Goal: Task Accomplishment & Management: Use online tool/utility

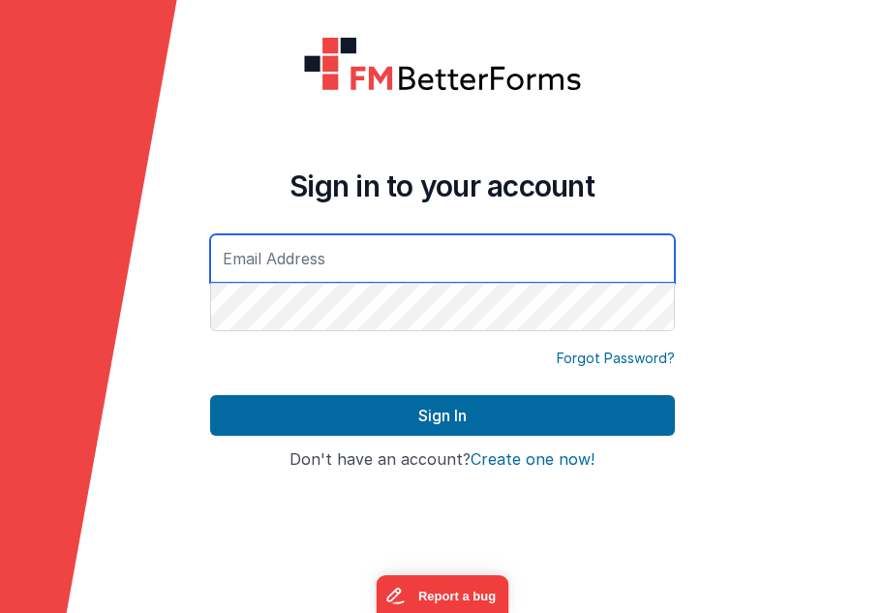
type input "[EMAIL_ADDRESS][DOMAIN_NAME]"
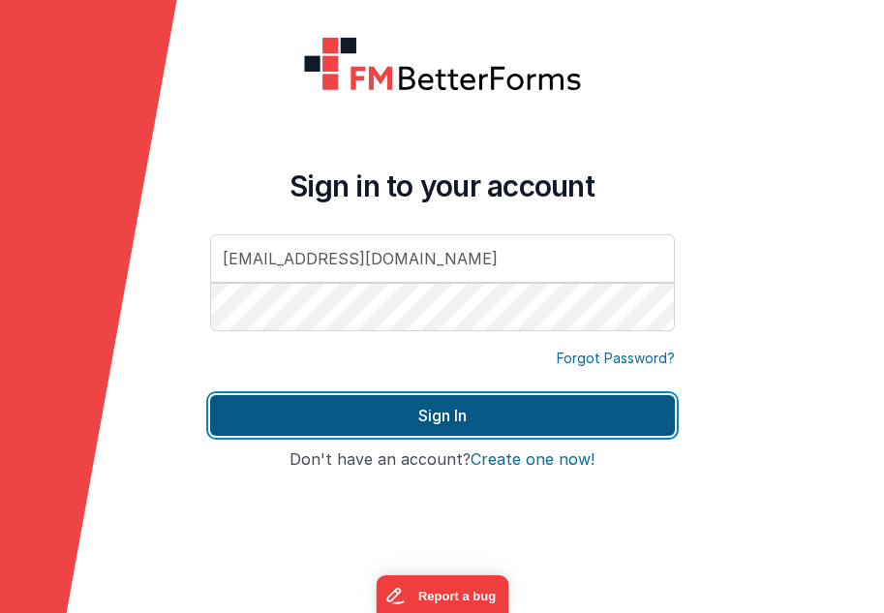
click at [460, 424] on button "Sign In" at bounding box center [442, 415] width 465 height 41
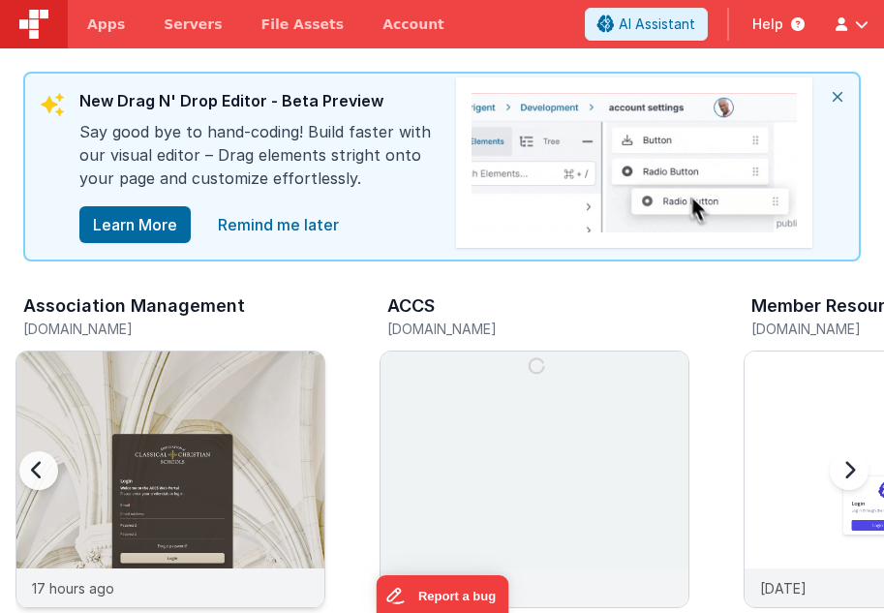
click at [152, 405] on img at bounding box center [170, 505] width 308 height 308
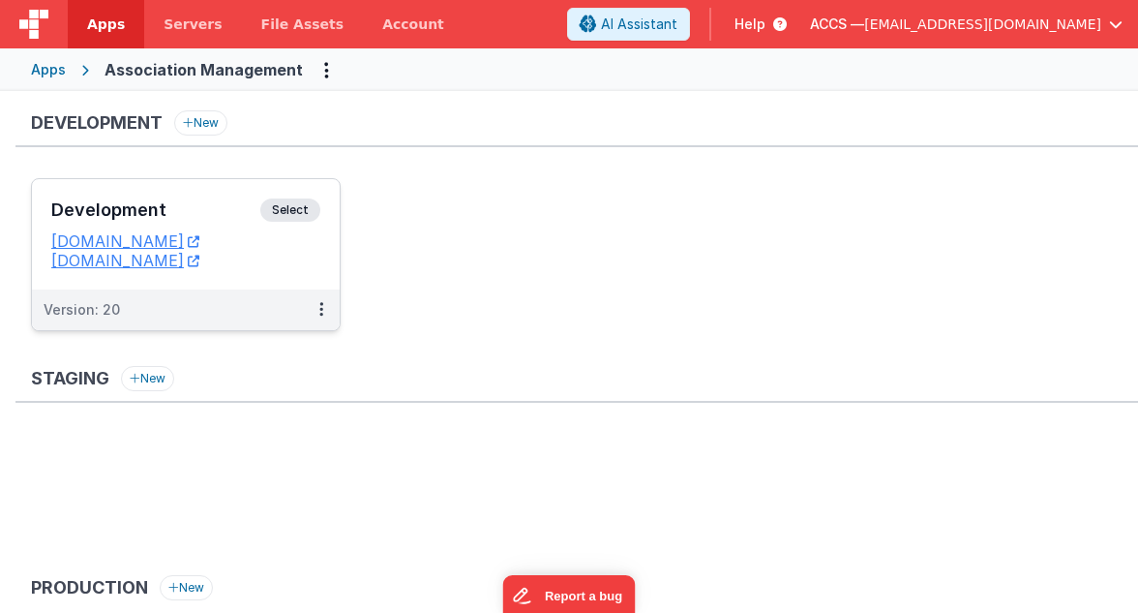
click at [200, 219] on h3 "Development" at bounding box center [155, 209] width 209 height 19
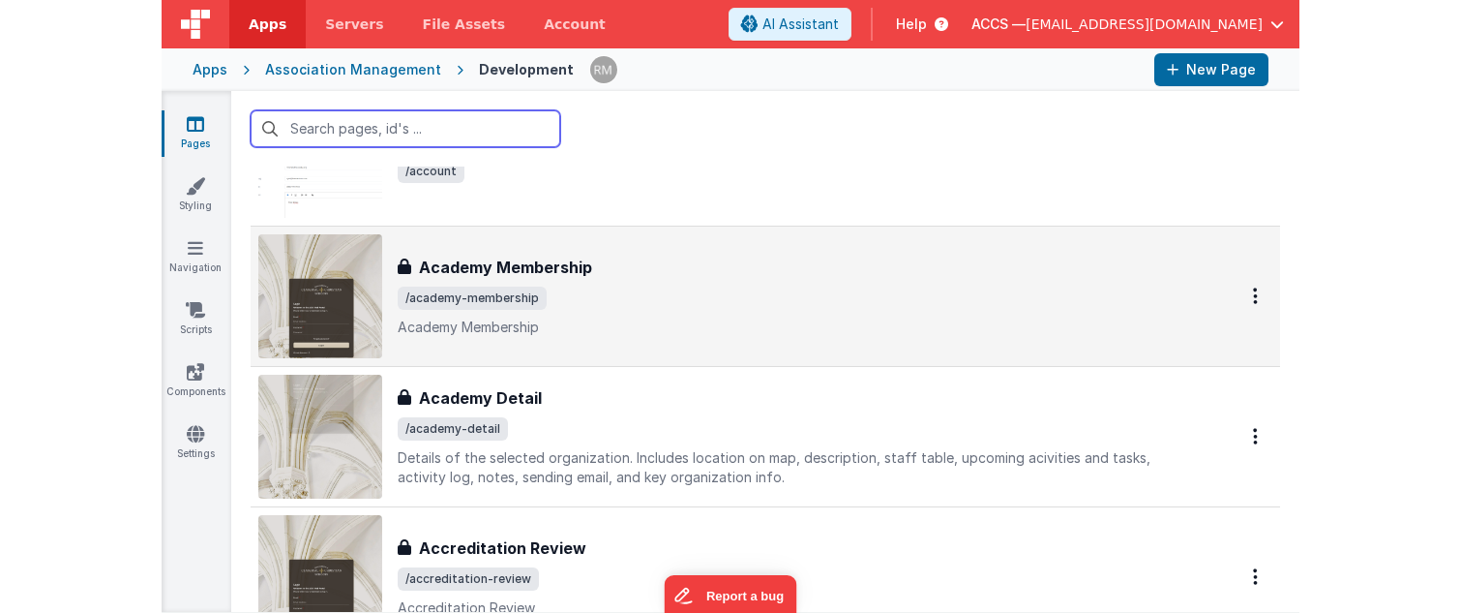
scroll to position [150, 0]
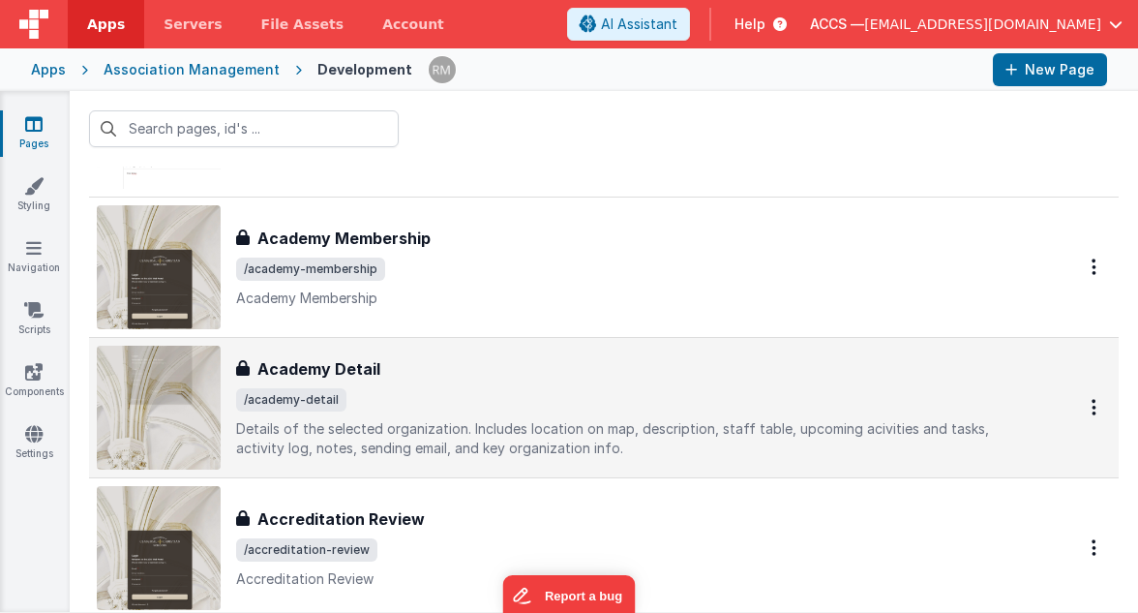
click at [384, 423] on p "Details of the selected organization. Includes location on map, description, st…" at bounding box center [633, 438] width 794 height 39
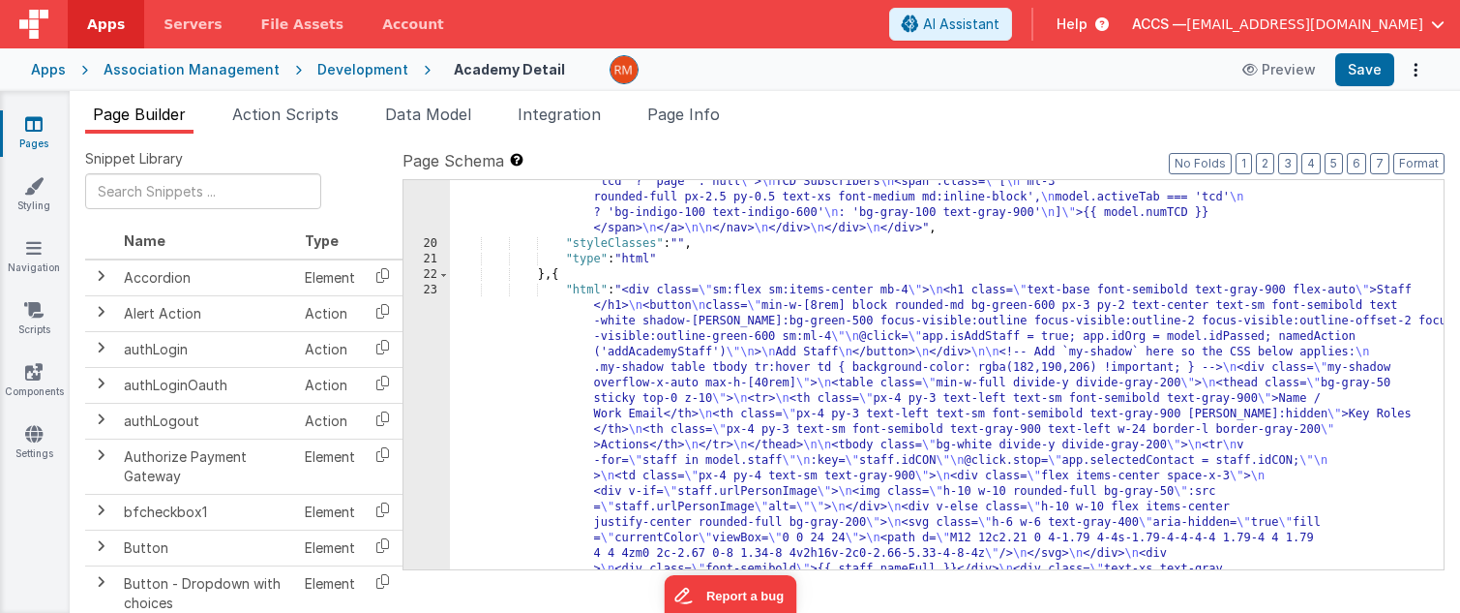
scroll to position [2458, 0]
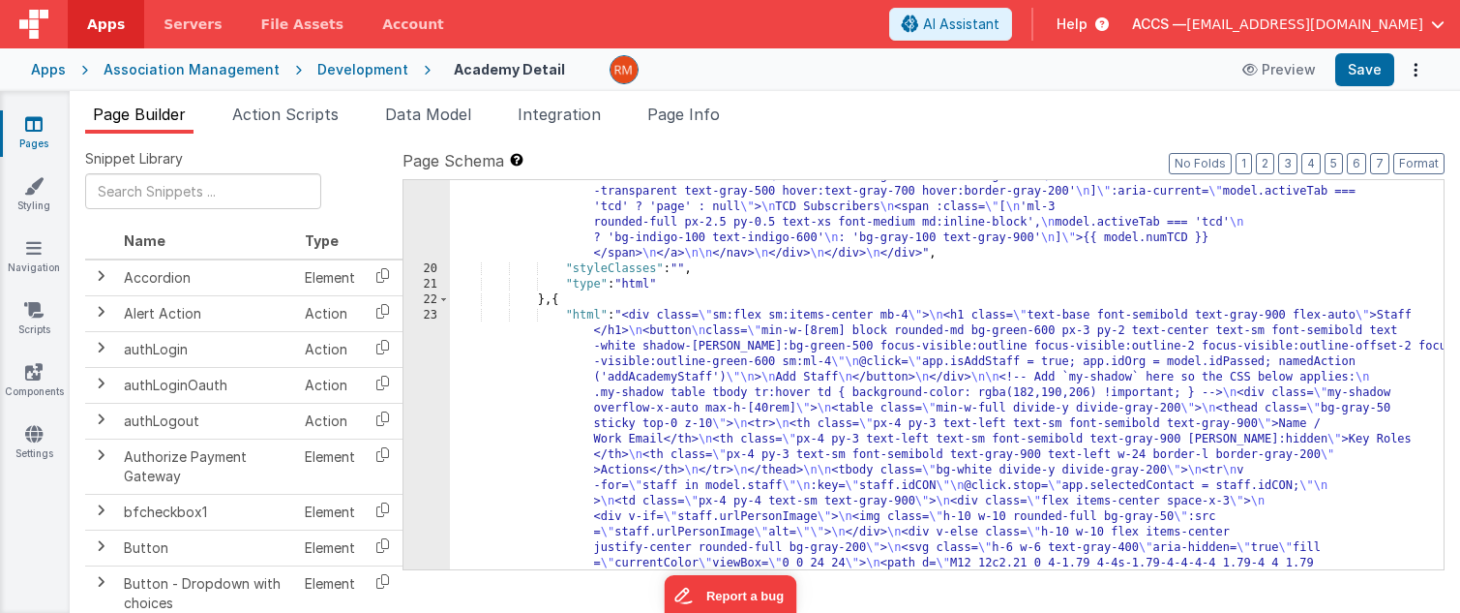
click at [577, 318] on div ""html" : "<div> \n <div> \n <div class= \" border-b border-gray-200 \" > \n <na…" at bounding box center [947, 207] width 994 height 1999
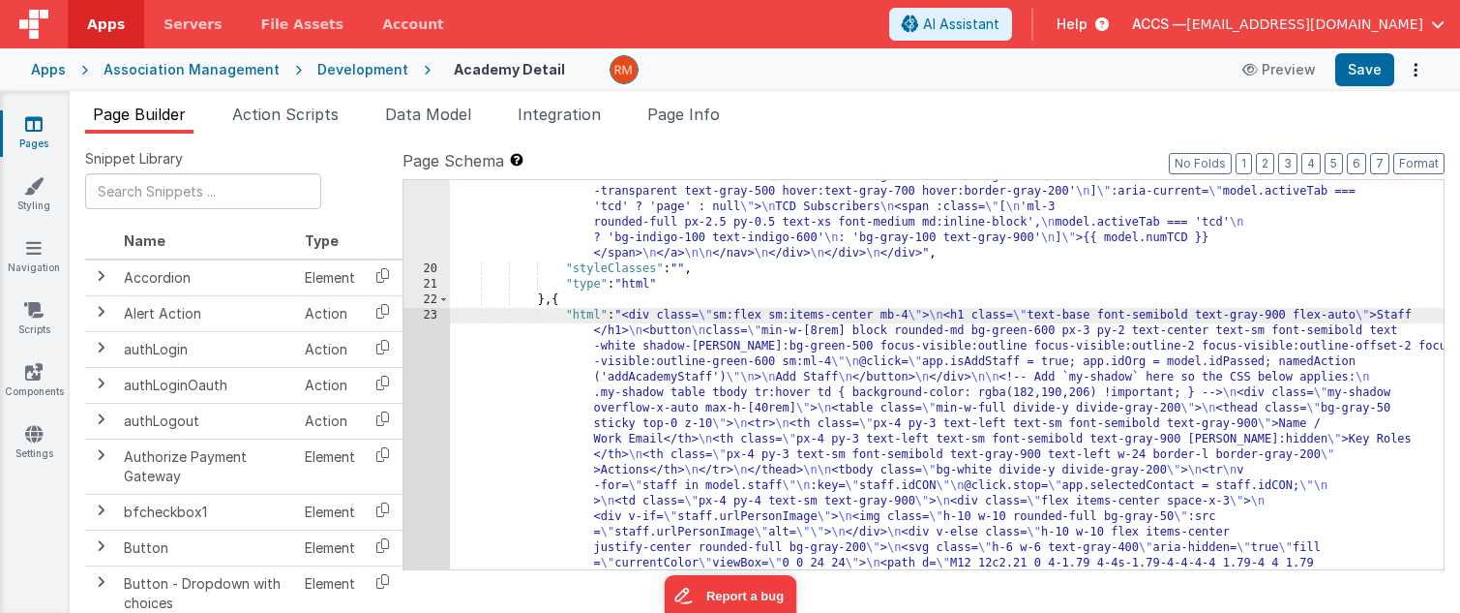
click at [426, 315] on div "23" at bounding box center [427, 586] width 46 height 557
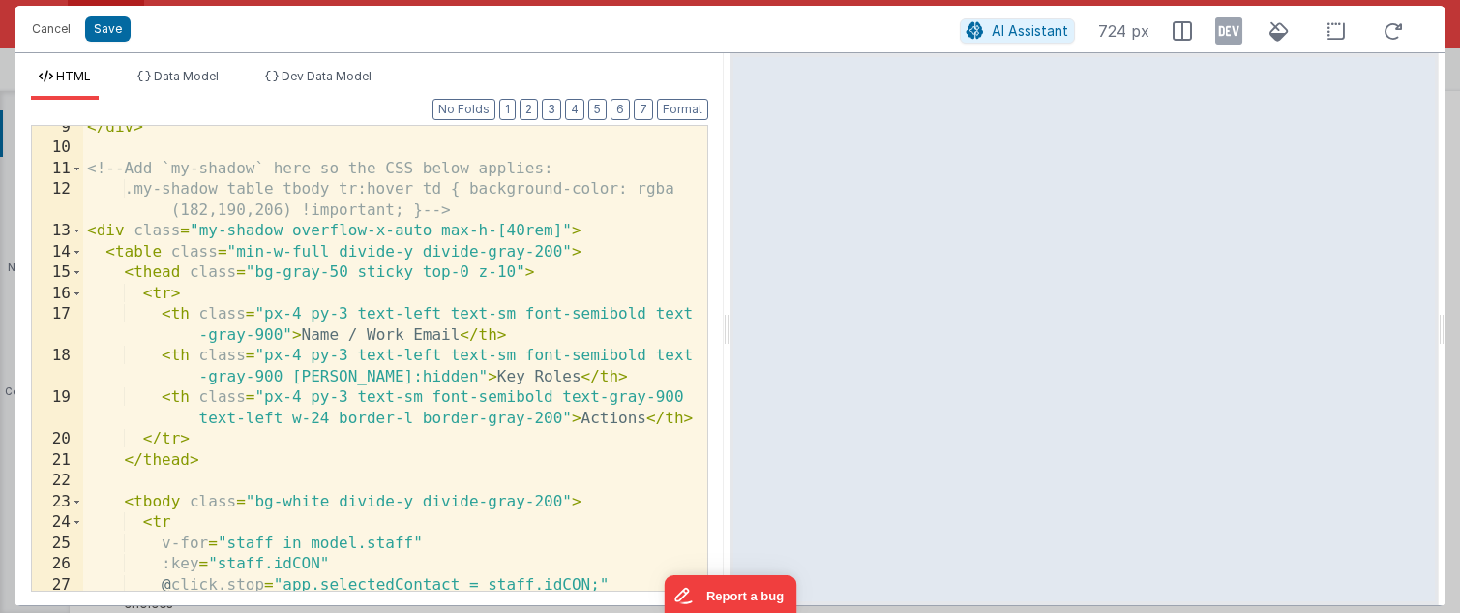
scroll to position [306, 0]
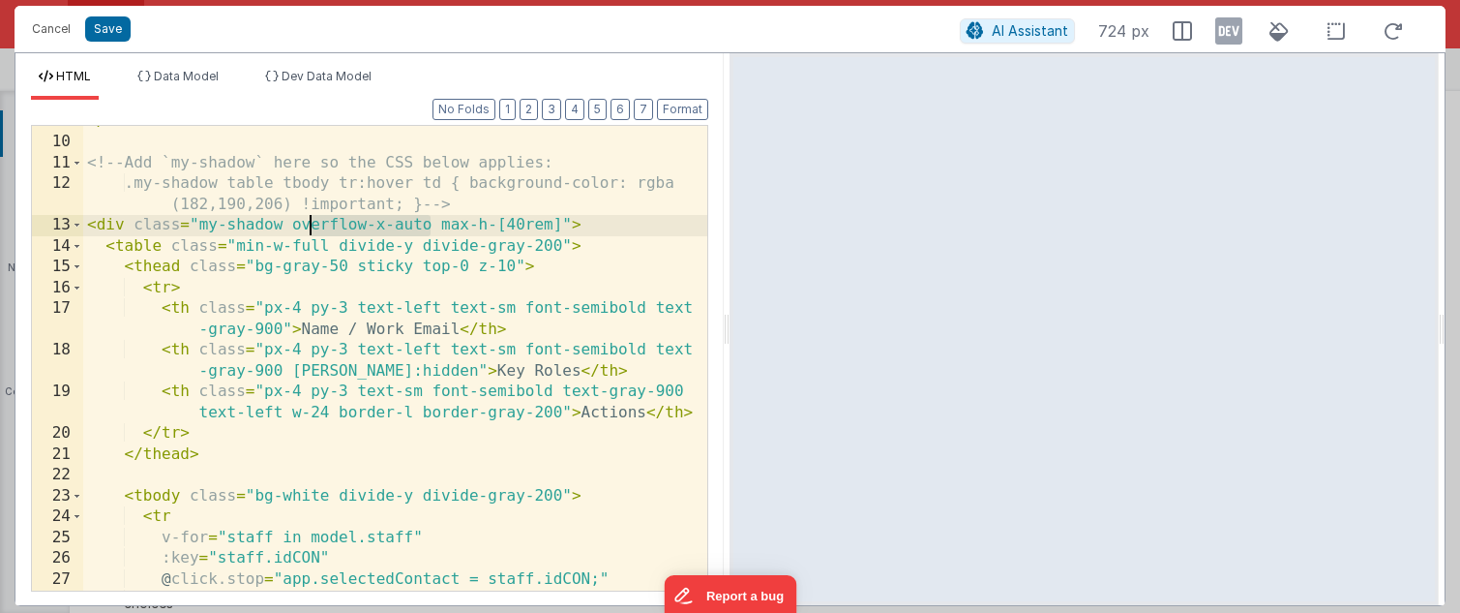
drag, startPoint x: 429, startPoint y: 227, endPoint x: 307, endPoint y: 233, distance: 122.1
click at [307, 233] on div "</ div > <!-- Add `my-shadow` here so the CSS below applies: .my-shadow table t…" at bounding box center [395, 364] width 624 height 506
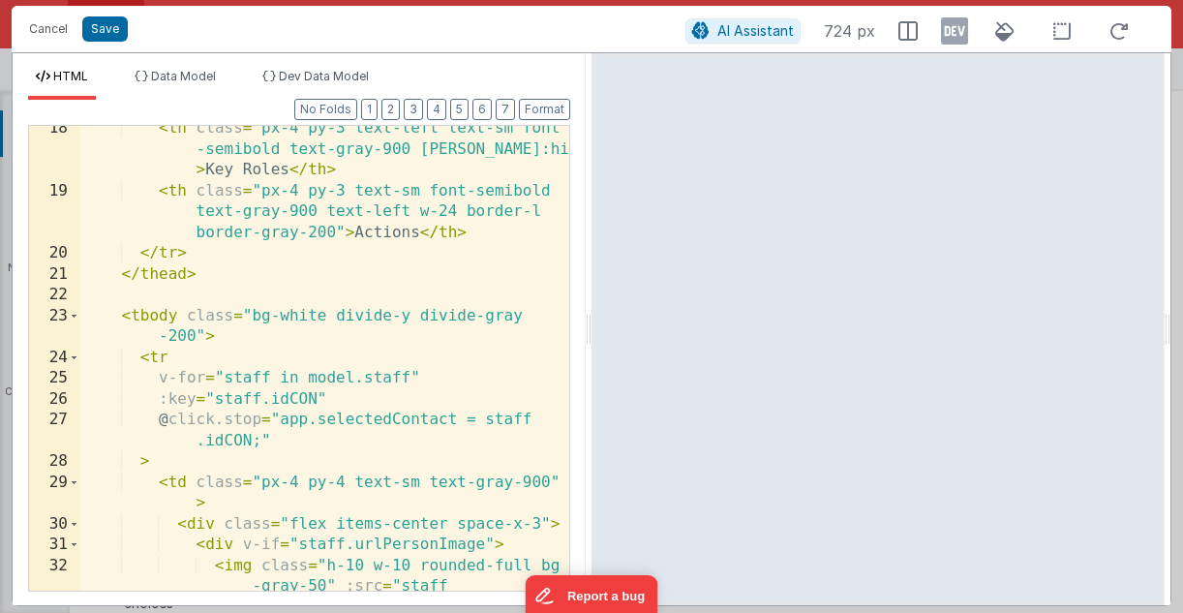
scroll to position [674, 0]
click at [49, 32] on button "Cancel" at bounding box center [48, 28] width 58 height 27
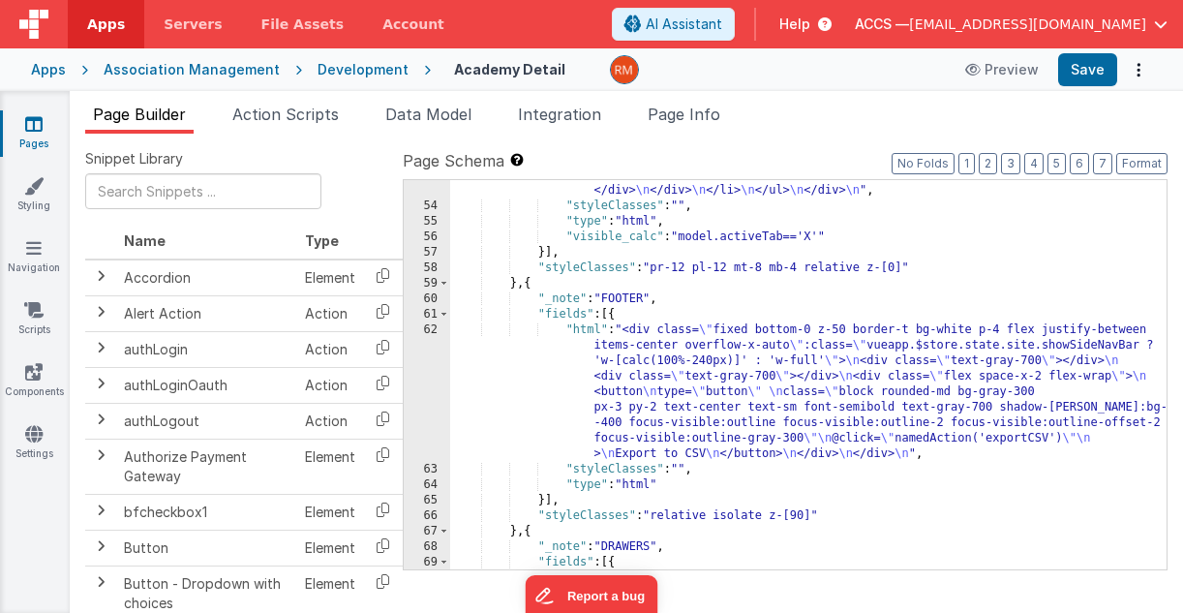
scroll to position [10526, 0]
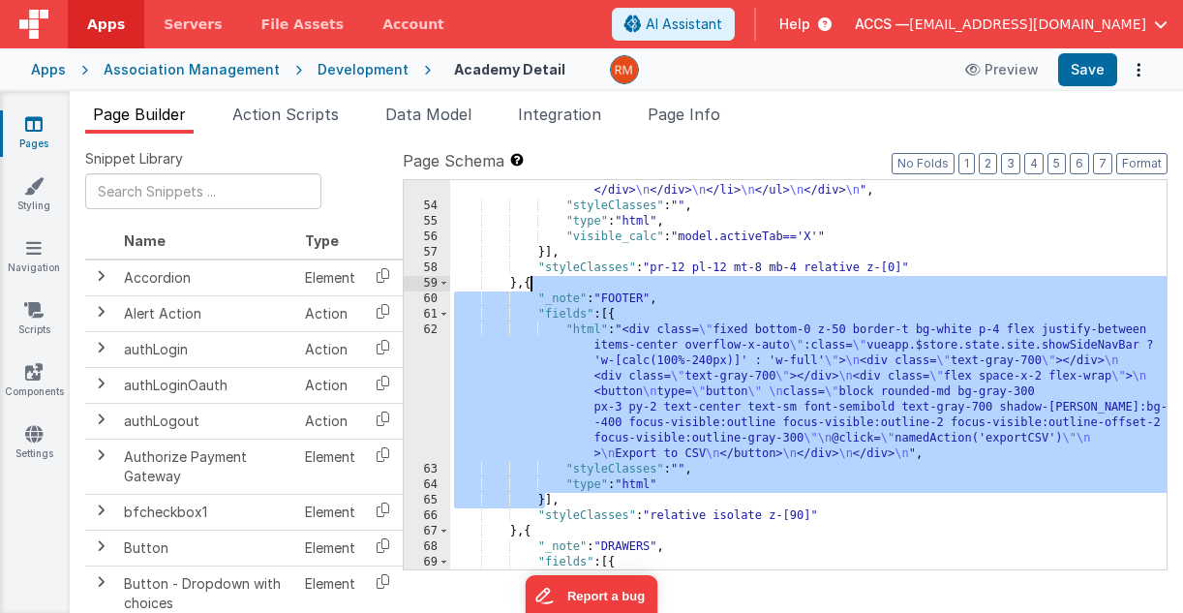
drag, startPoint x: 546, startPoint y: 499, endPoint x: 531, endPoint y: 290, distance: 209.5
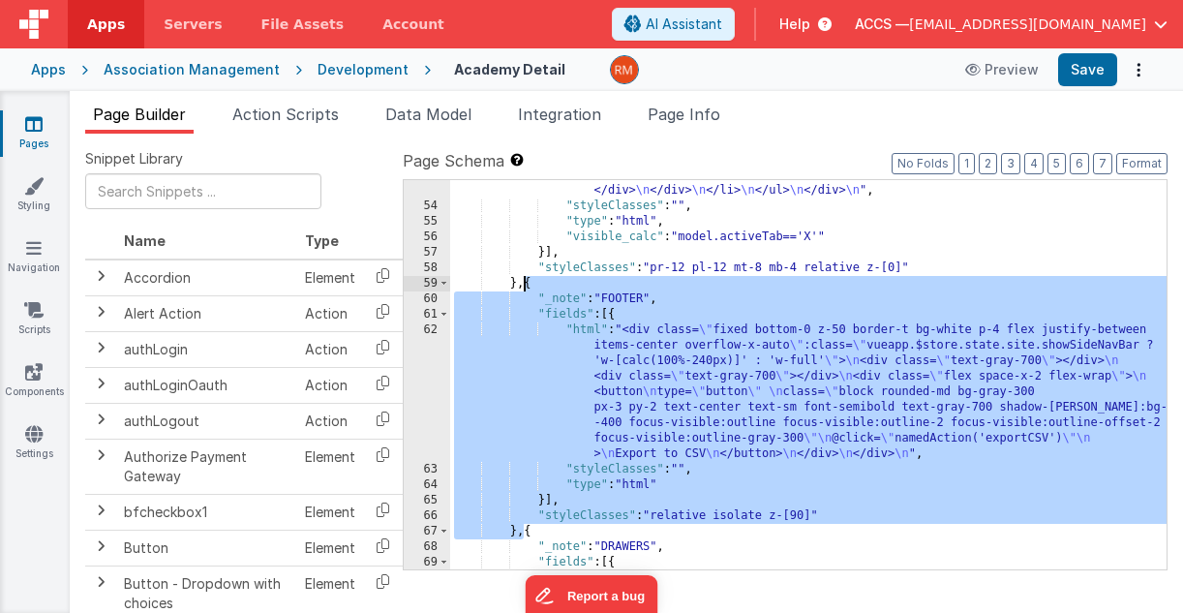
drag, startPoint x: 524, startPoint y: 533, endPoint x: 525, endPoint y: 287, distance: 245.8
drag, startPoint x: 523, startPoint y: 537, endPoint x: 531, endPoint y: 287, distance: 249.8
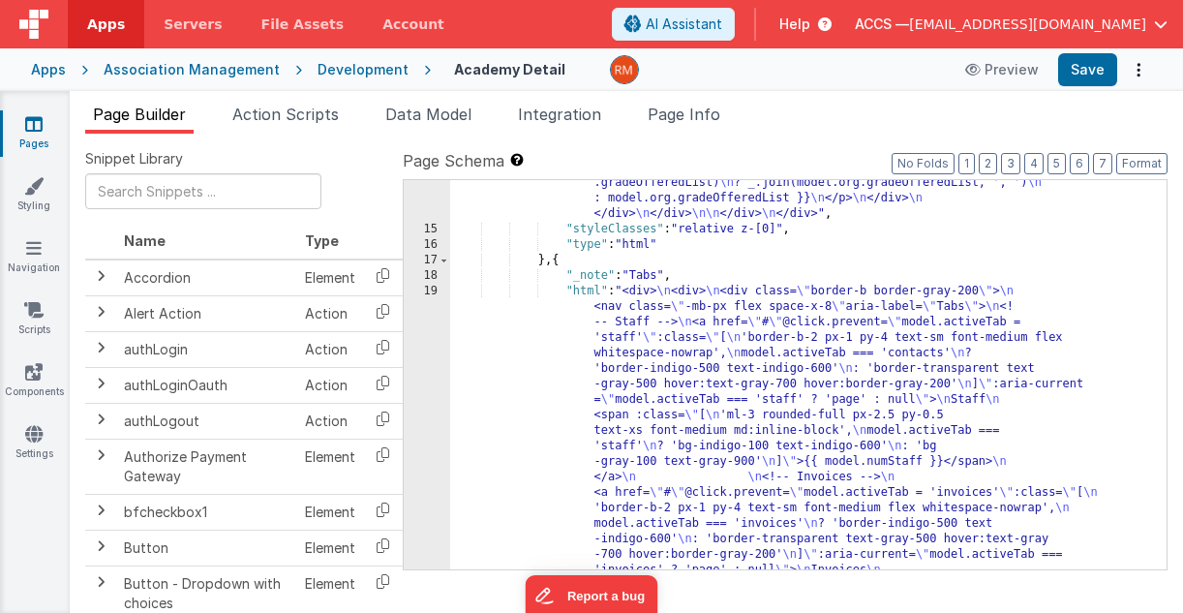
scroll to position [2048, 0]
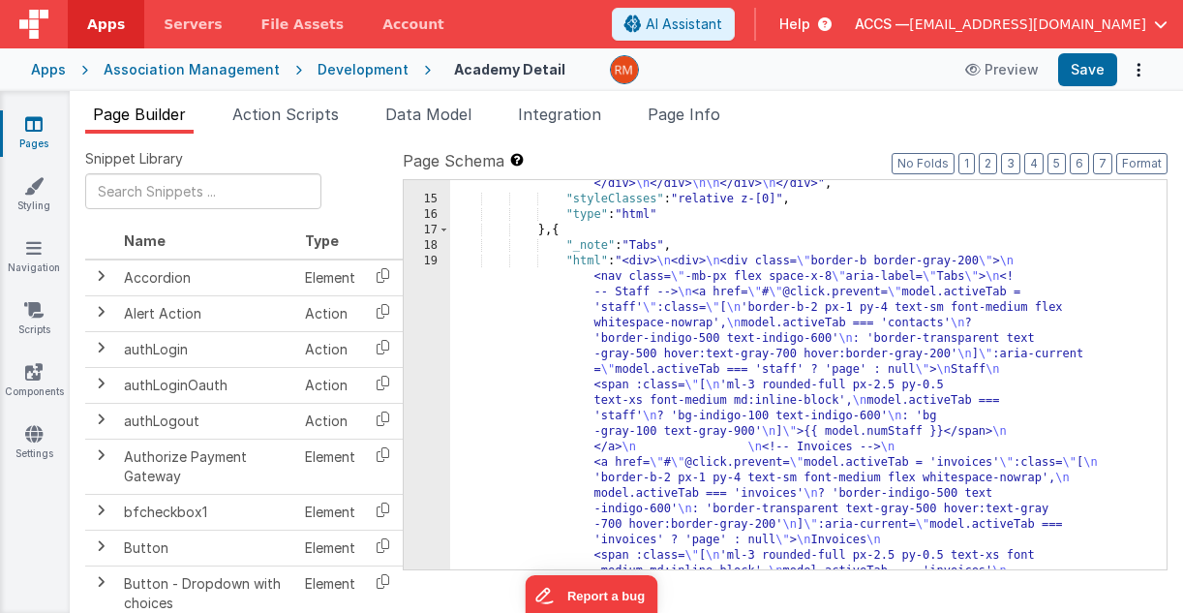
click at [586, 258] on div ""html" : "<div class= \" w-full max-w-none pr-4 pl-4 \" > \n <!-- Grid --> \n <…" at bounding box center [808, 371] width 716 height 3610
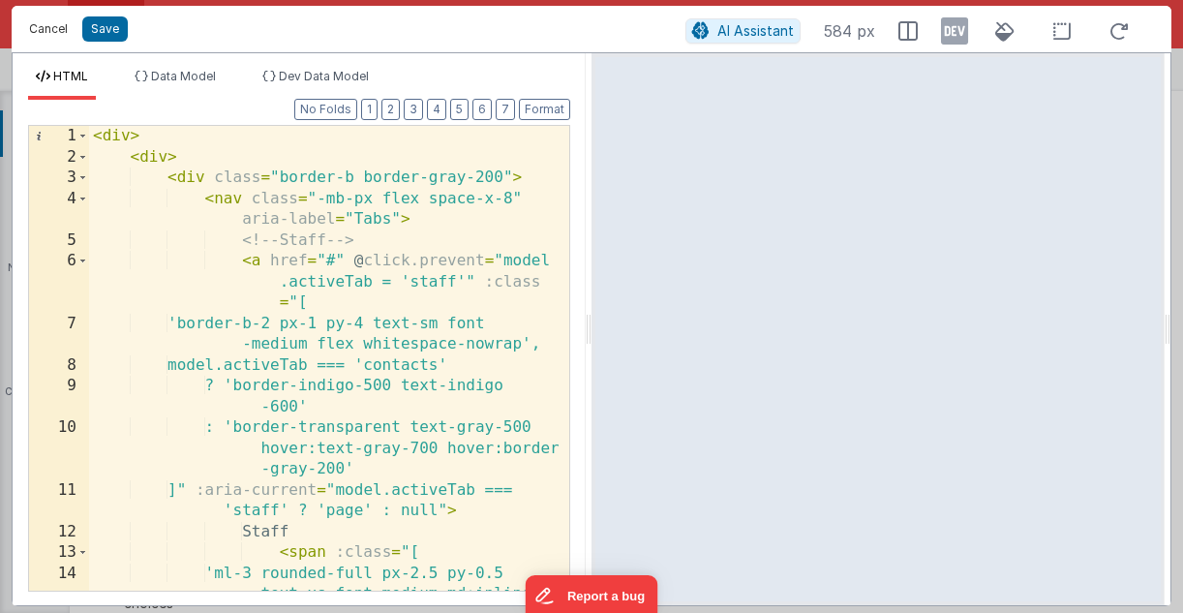
click at [56, 32] on button "Cancel" at bounding box center [48, 28] width 58 height 27
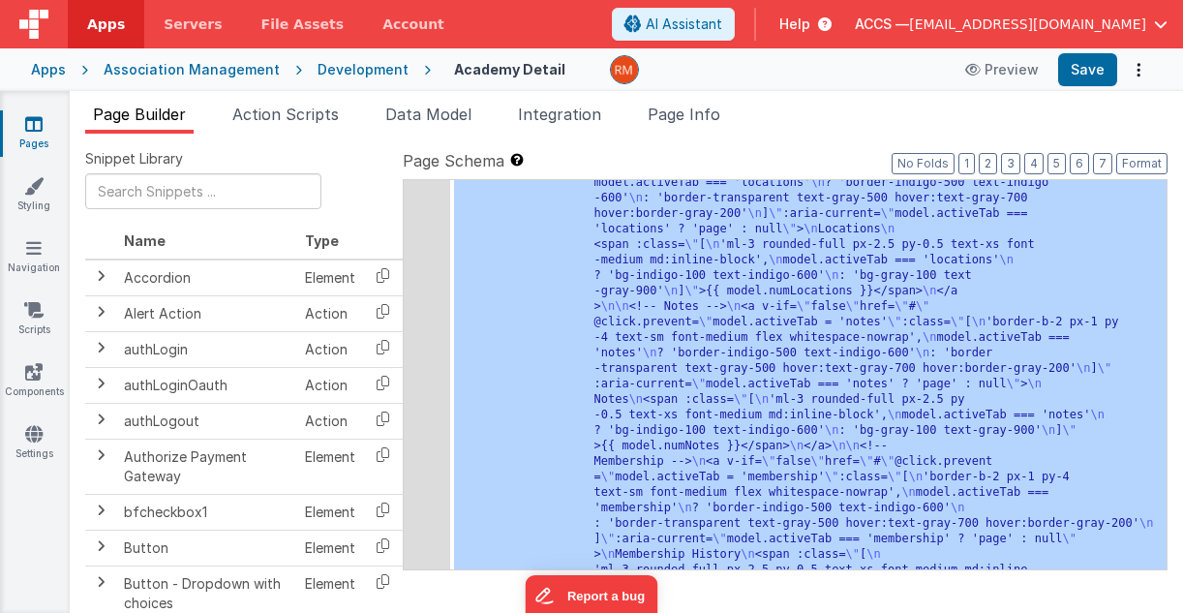
scroll to position [2074, 0]
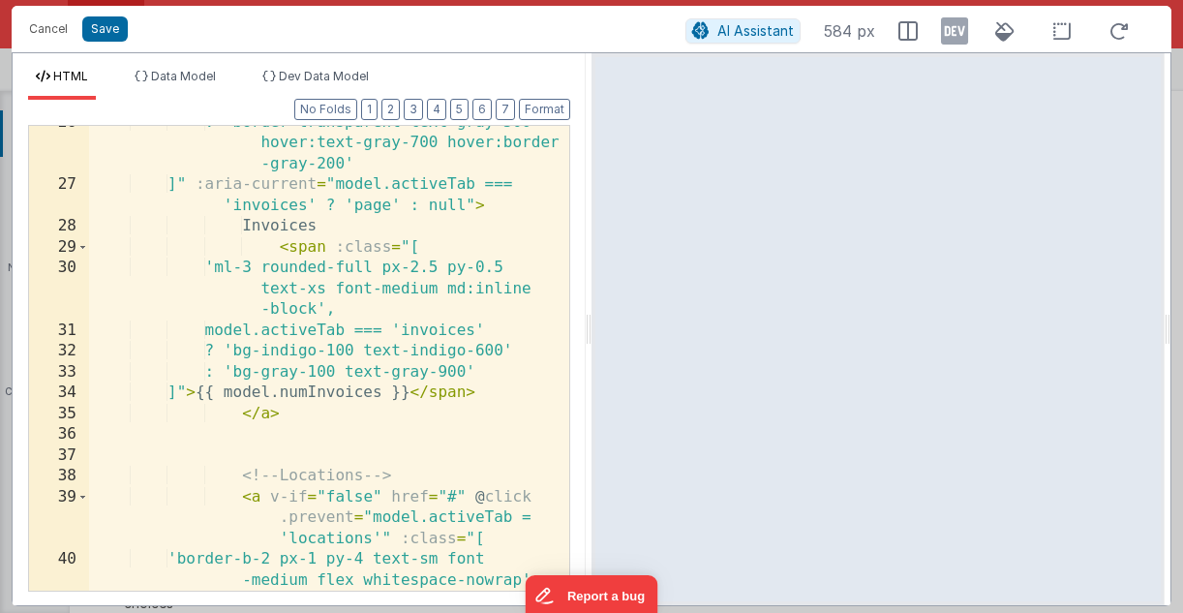
scroll to position [0, 0]
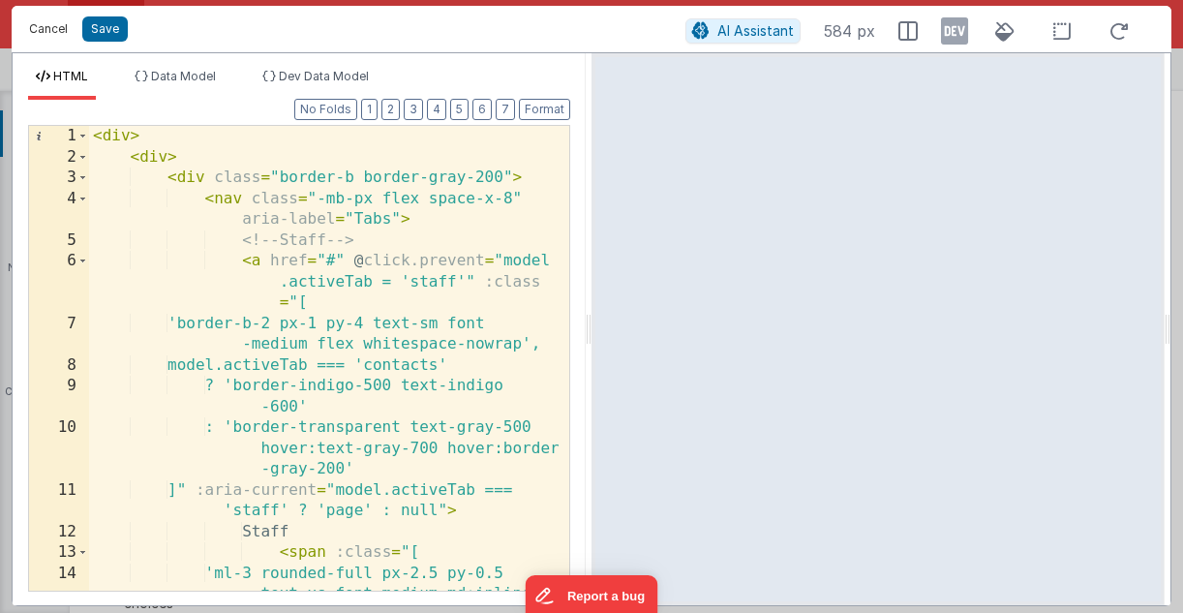
click at [42, 33] on button "Cancel" at bounding box center [48, 28] width 58 height 27
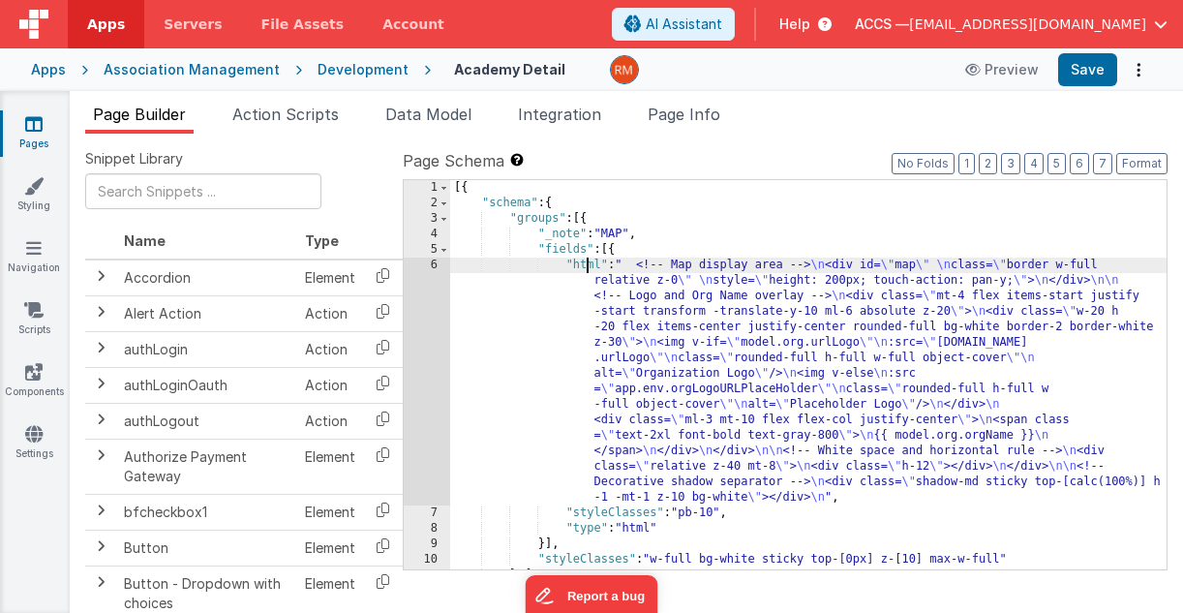
click at [586, 264] on div "[{ "schema" : { "groups" : [{ "_note" : "MAP" , "fields" : [{ "html" : " <!-- M…" at bounding box center [808, 390] width 716 height 420
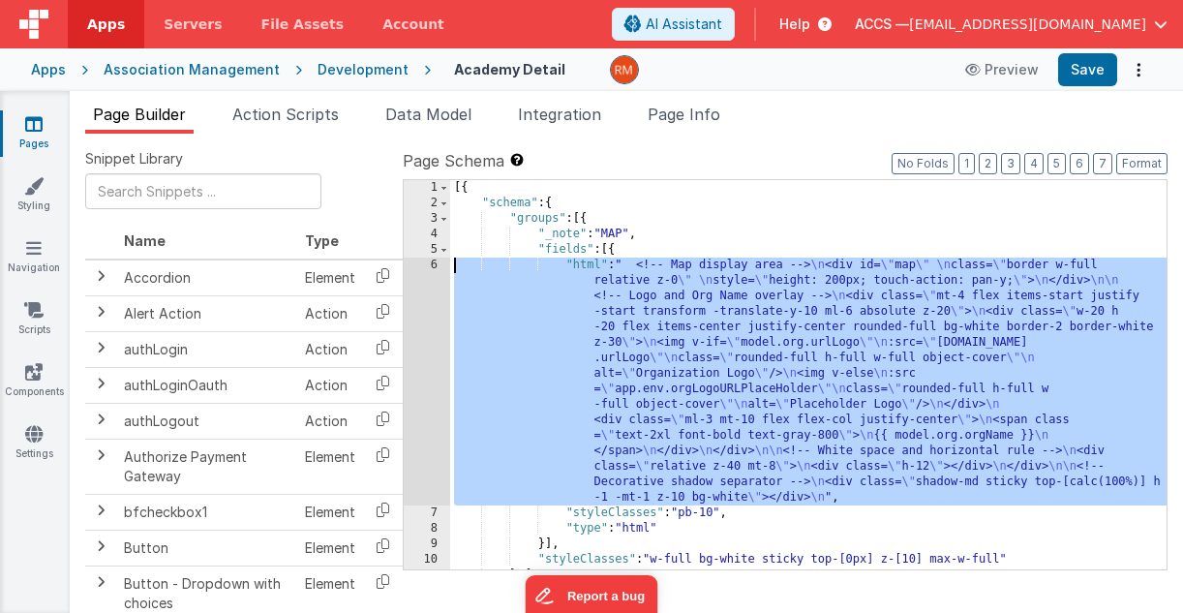
click at [436, 267] on div "6" at bounding box center [427, 381] width 46 height 248
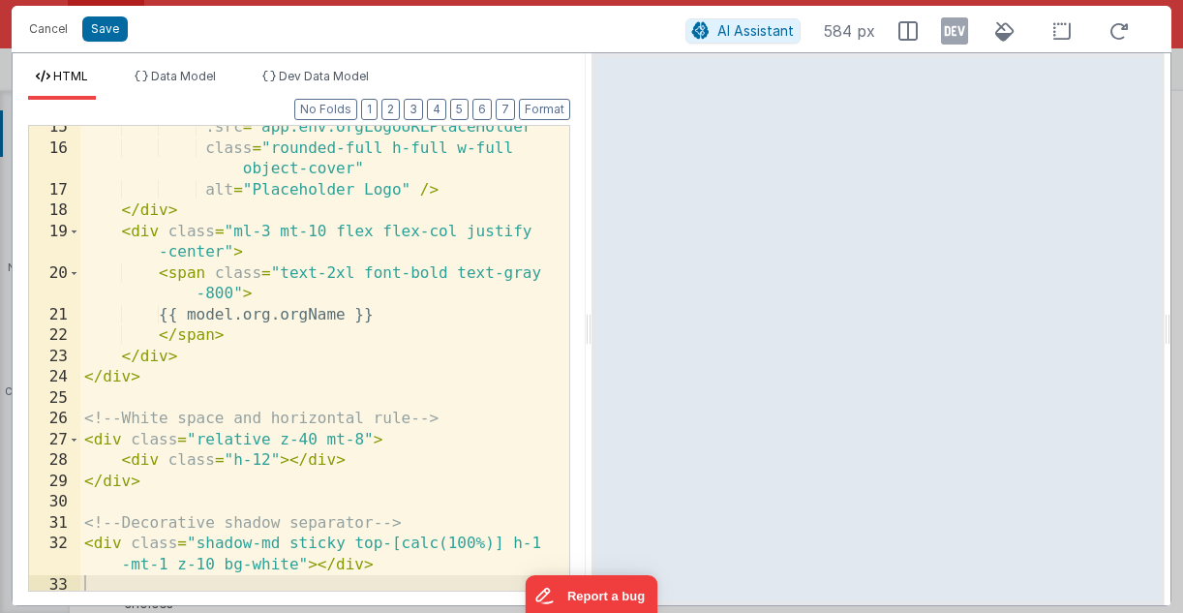
scroll to position [387, 0]
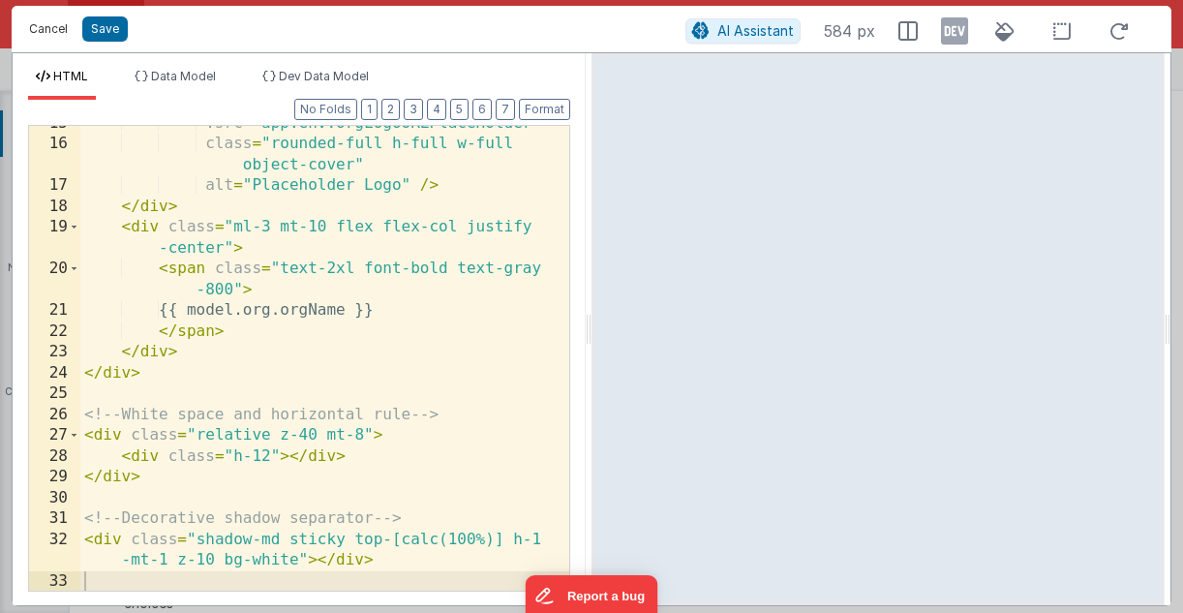
click at [50, 27] on button "Cancel" at bounding box center [48, 28] width 58 height 27
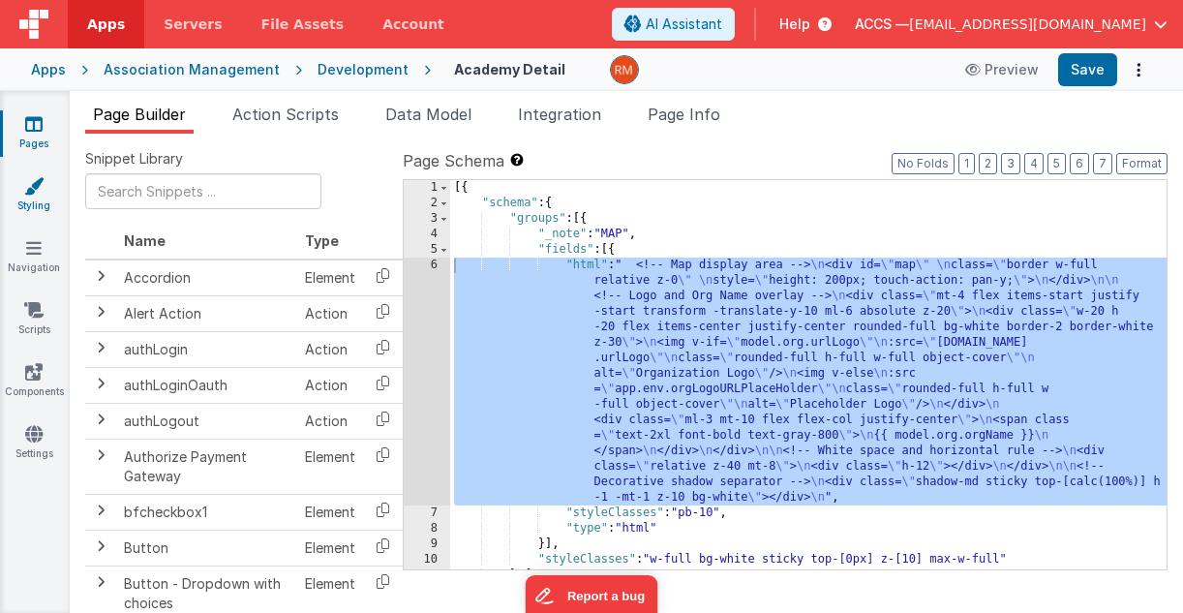
click at [37, 192] on icon at bounding box center [33, 185] width 19 height 19
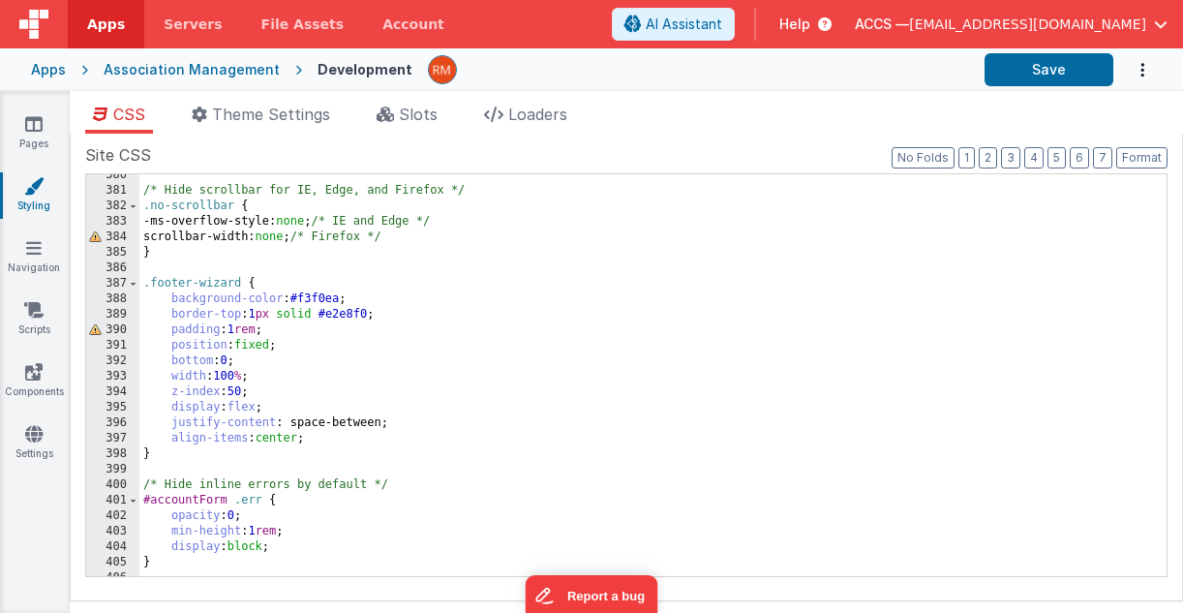
scroll to position [5882, 0]
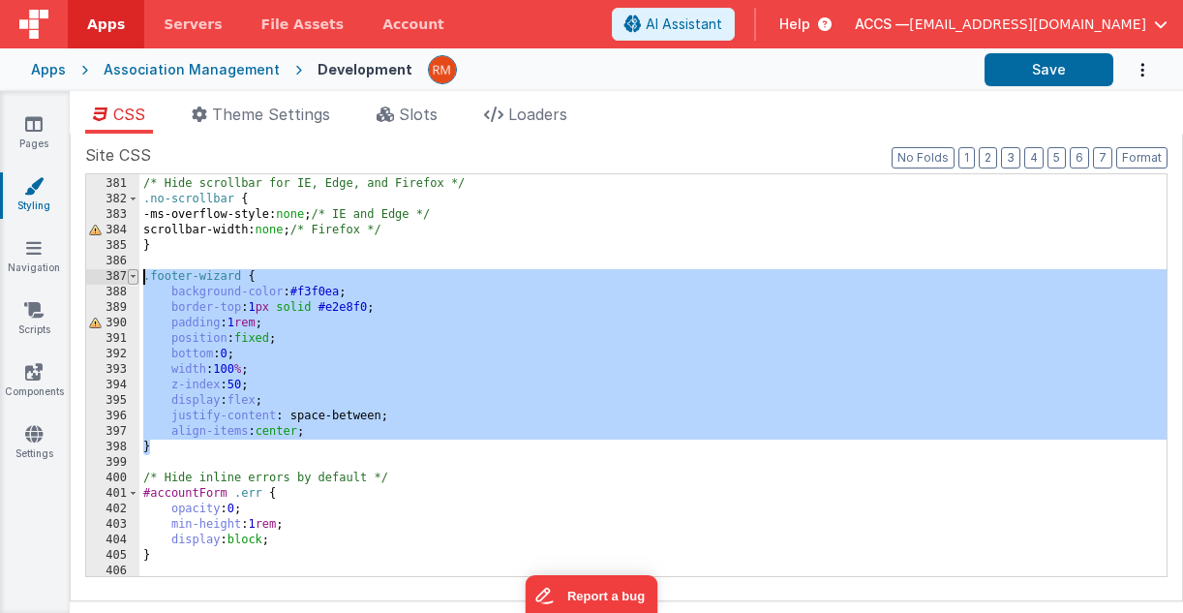
drag, startPoint x: 188, startPoint y: 448, endPoint x: 129, endPoint y: 271, distance: 186.7
click at [129, 271] on div "380 381 382 383 384 385 386 387 388 389 390 391 392 393 394 395 396 397 398 399…" at bounding box center [626, 375] width 1082 height 404
click at [39, 136] on link "Pages" at bounding box center [34, 133] width 70 height 39
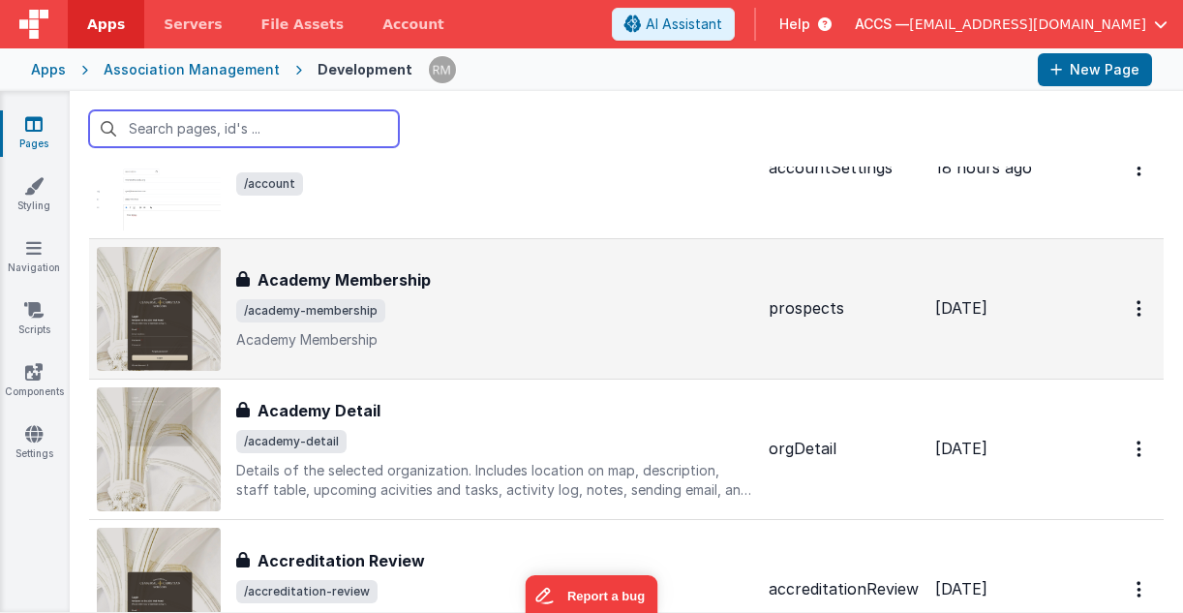
scroll to position [132, 0]
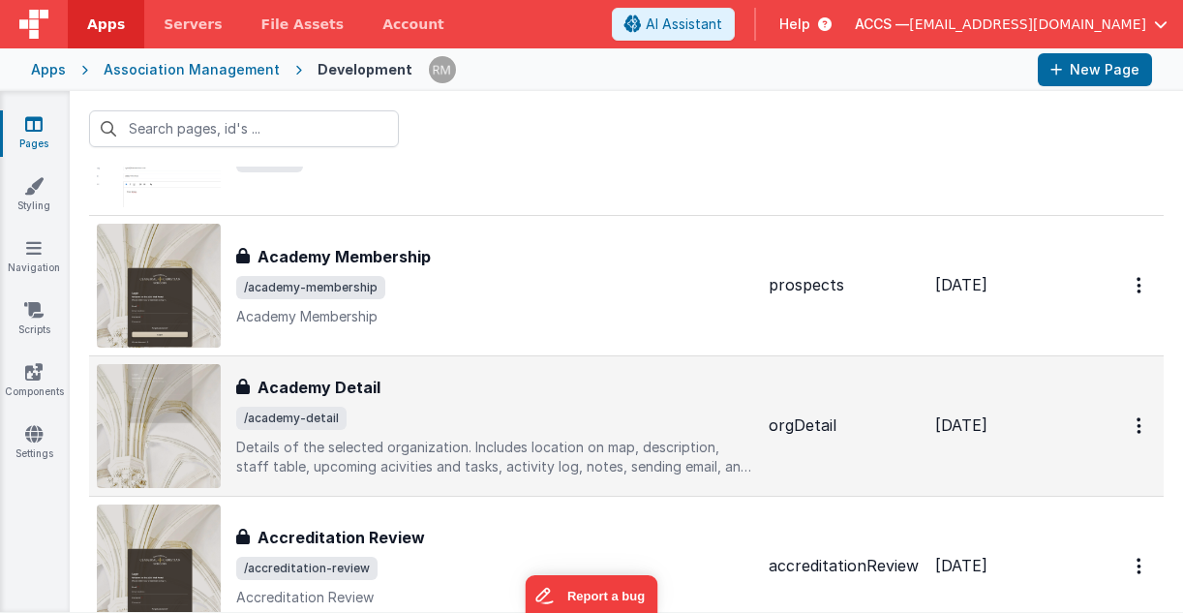
click at [375, 416] on span "/academy-detail" at bounding box center [494, 417] width 517 height 23
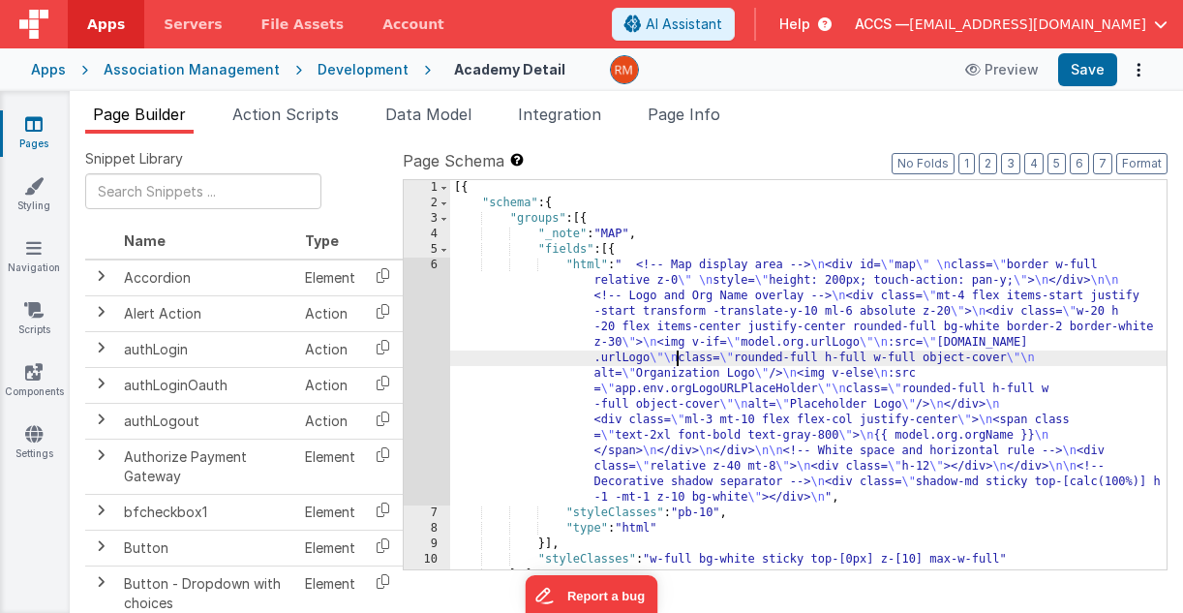
click at [677, 352] on div "[{ "schema" : { "groups" : [{ "_note" : "MAP" , "fields" : [{ "html" : " <!-- M…" at bounding box center [808, 390] width 716 height 420
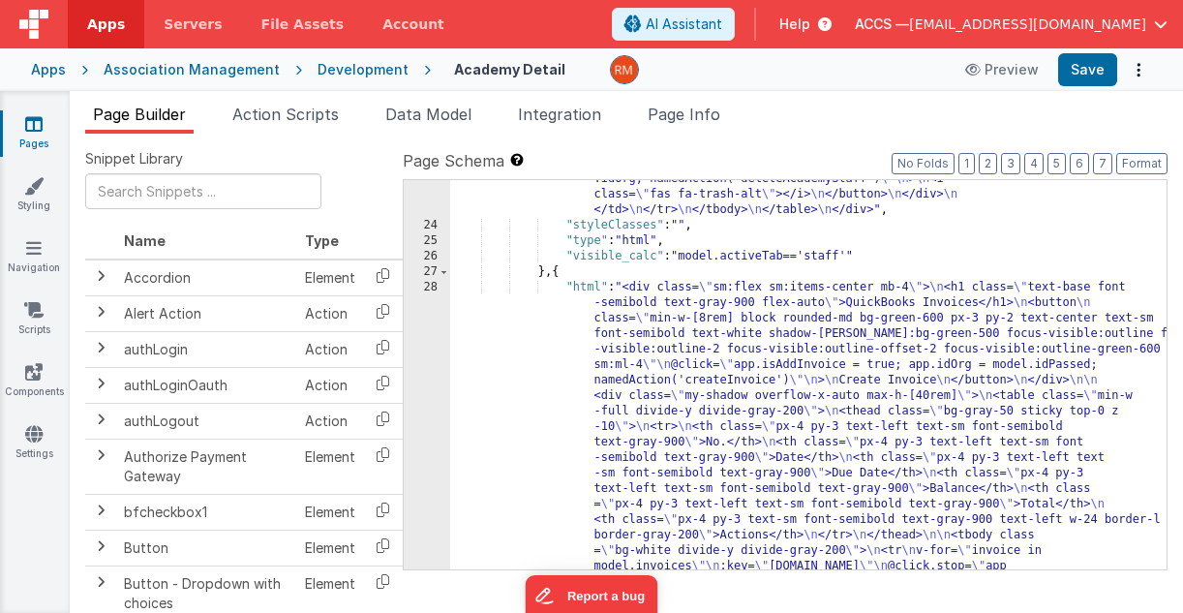
scroll to position [4558, 0]
click at [562, 280] on div ""html" : "<div class= \" sm:flex sm:items-center mb-4 \" > \n <h1 class= \" tex…" at bounding box center [808, 368] width 716 height 1968
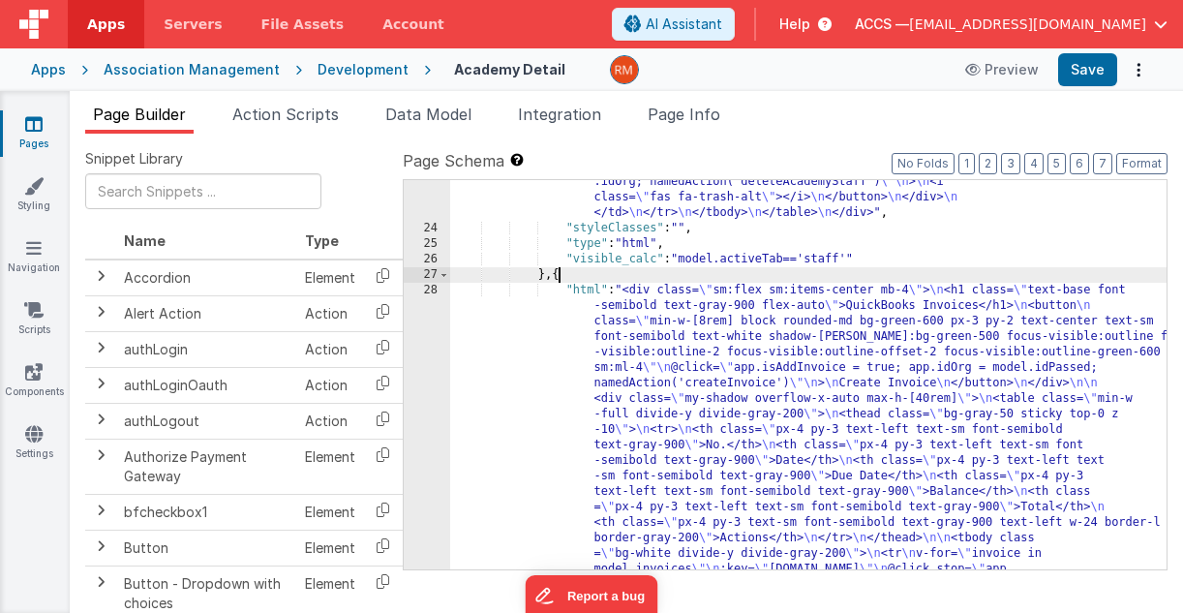
click at [556, 282] on div ""html" : "<div class= \" sm:flex sm:items-center mb-4 \" > \n <h1 class= \" tex…" at bounding box center [808, 368] width 716 height 1968
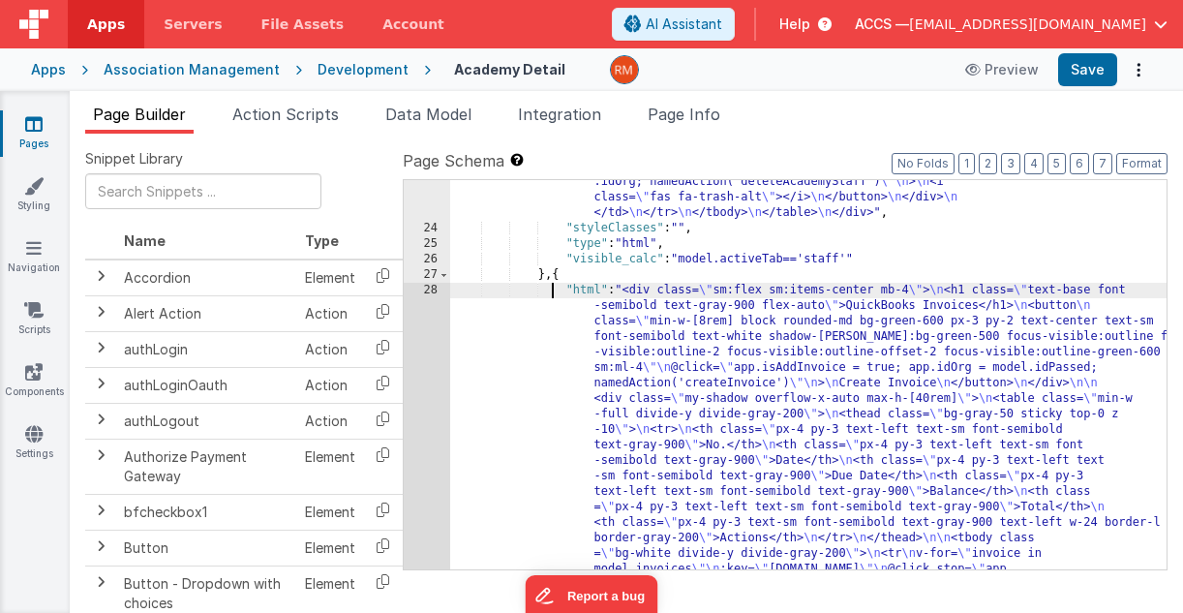
click at [553, 283] on div ""html" : "<div class= \" sm:flex sm:items-center mb-4 \" > \n <h1 class= \" tex…" at bounding box center [808, 368] width 716 height 1968
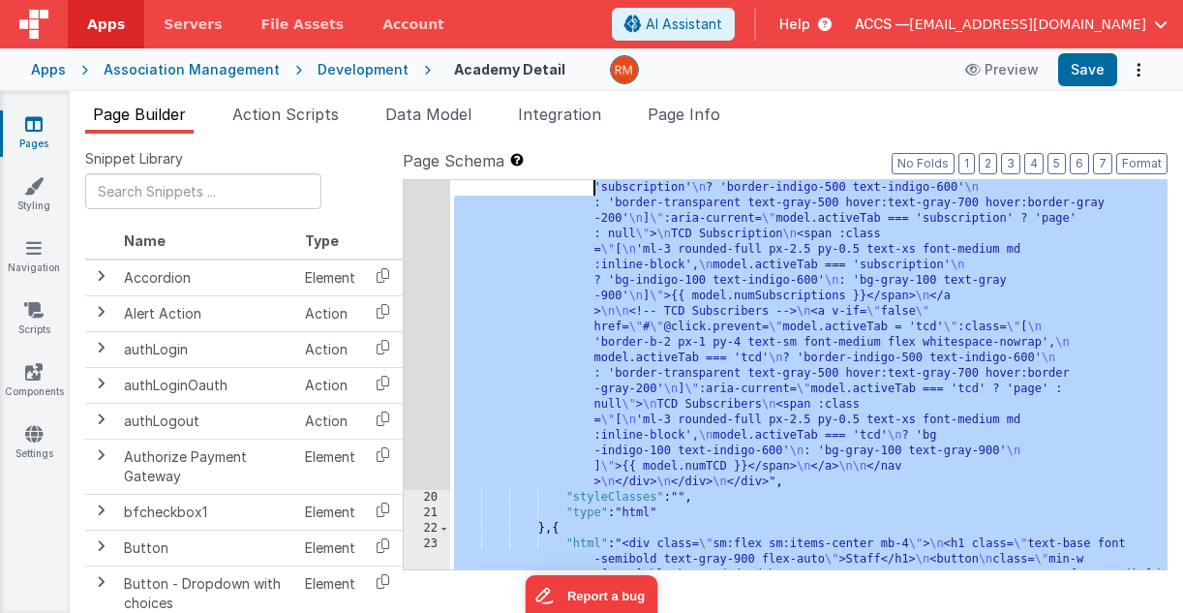
scroll to position [3407, 0]
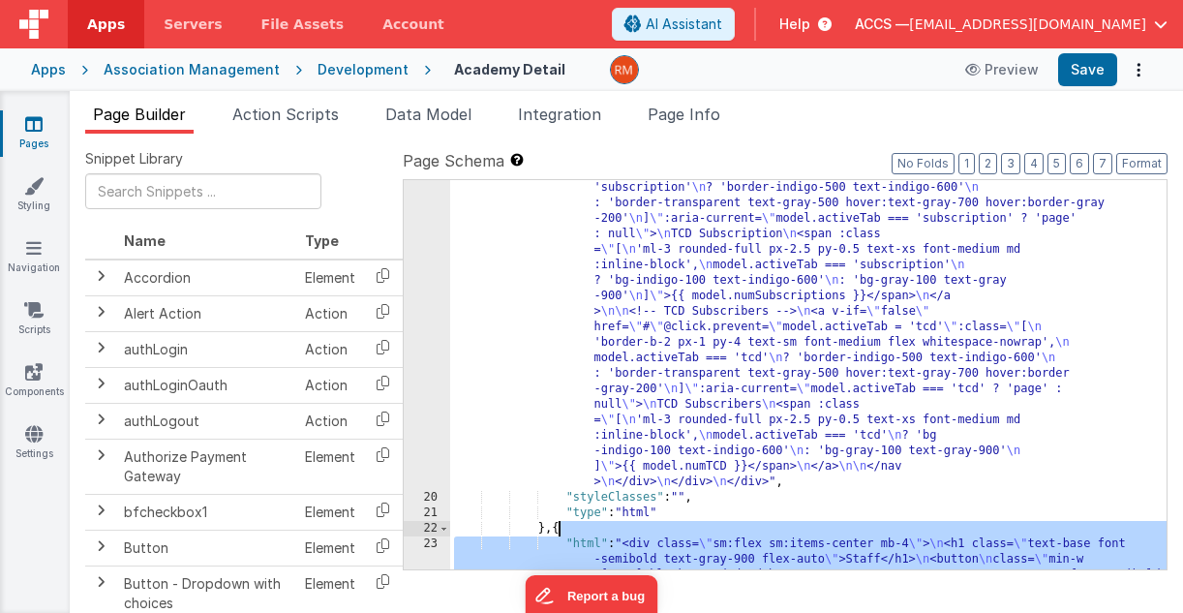
drag, startPoint x: 555, startPoint y: 277, endPoint x: 556, endPoint y: 534, distance: 257.4
click at [556, 534] on div ""html" : "<div> \n <div> \n <div class= \" border-b border-gray-200 \" > \n <na…" at bounding box center [808, 305] width 716 height 2820
click at [40, 190] on icon at bounding box center [33, 185] width 19 height 19
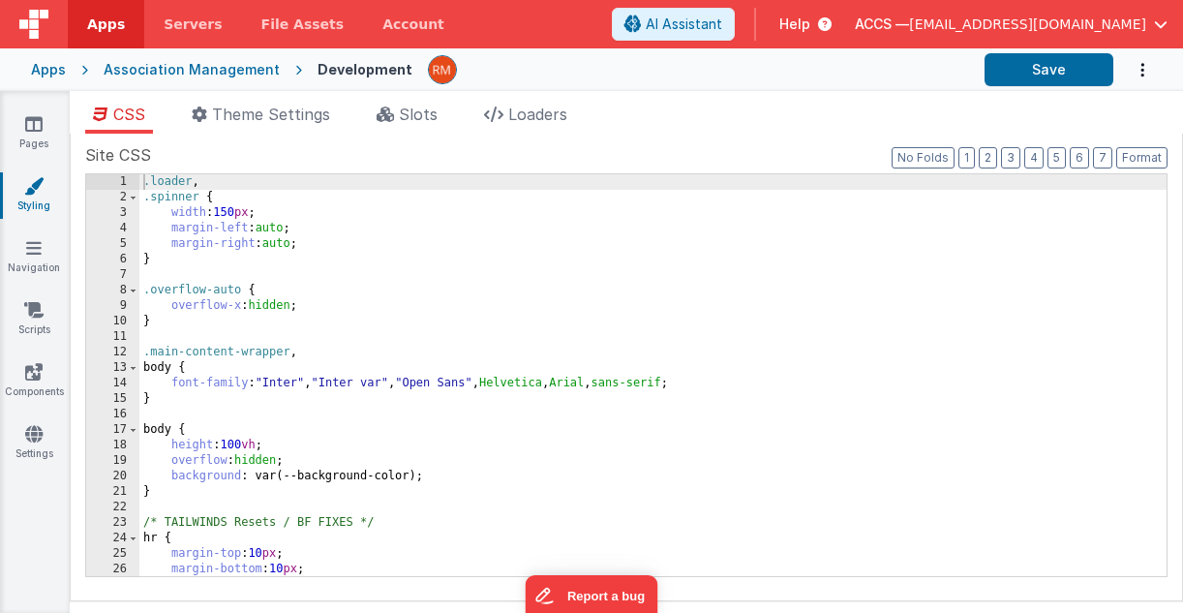
click at [526, 278] on div ".loader , .spinner { width : 150 px ; margin-left : auto ; margin-right : auto …" at bounding box center [652, 390] width 1027 height 433
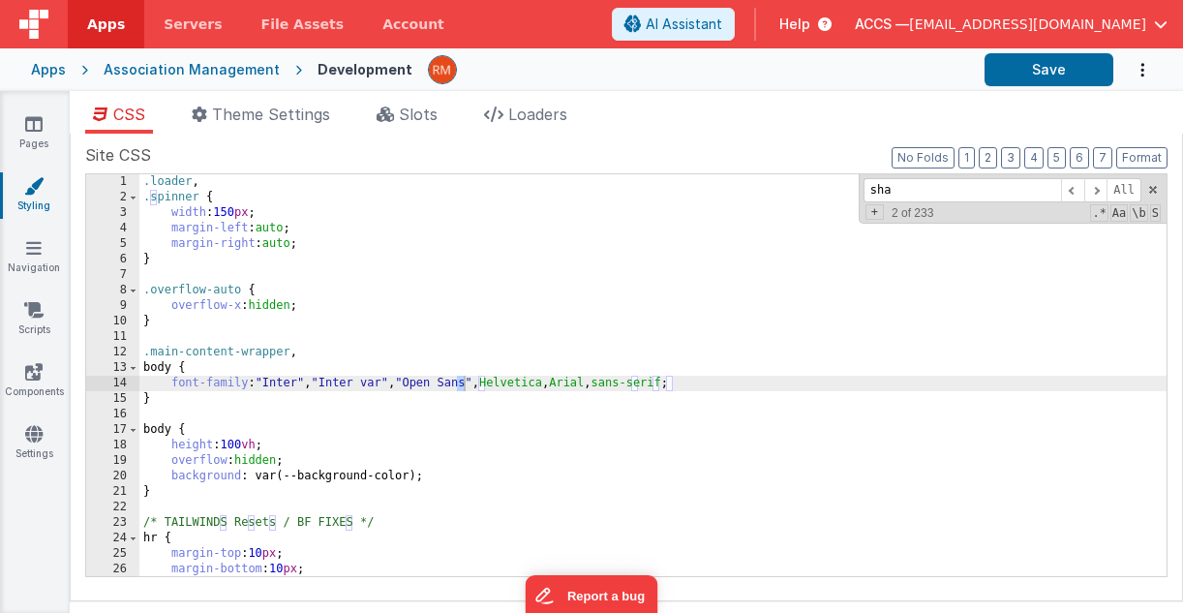
scroll to position [3081, 0]
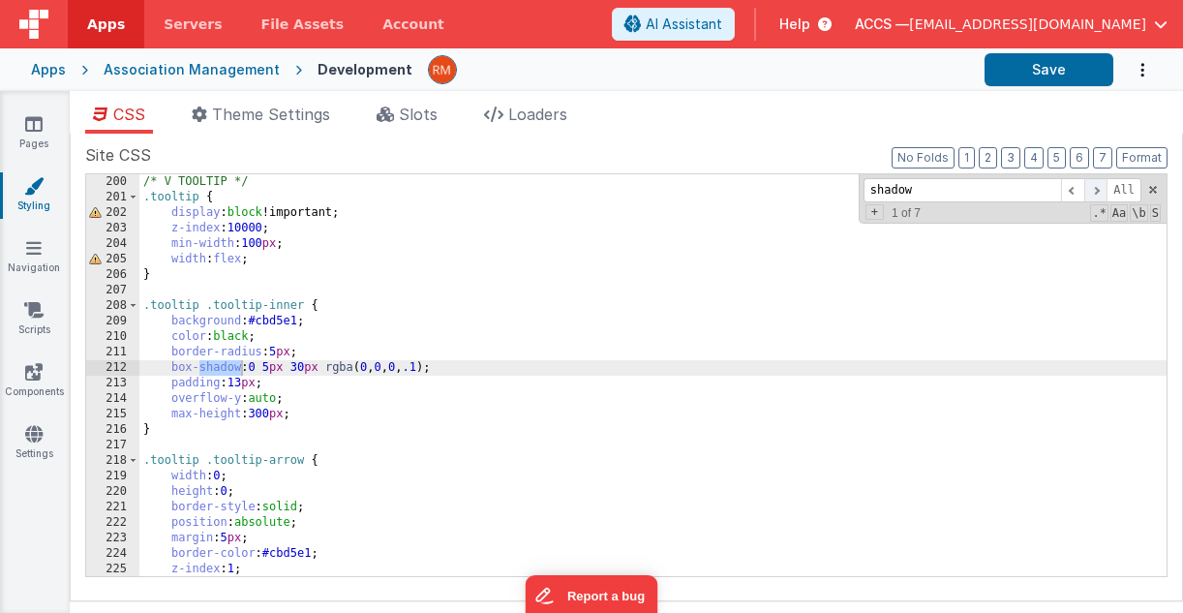
type input "shadow"
click at [883, 193] on span at bounding box center [1095, 190] width 23 height 24
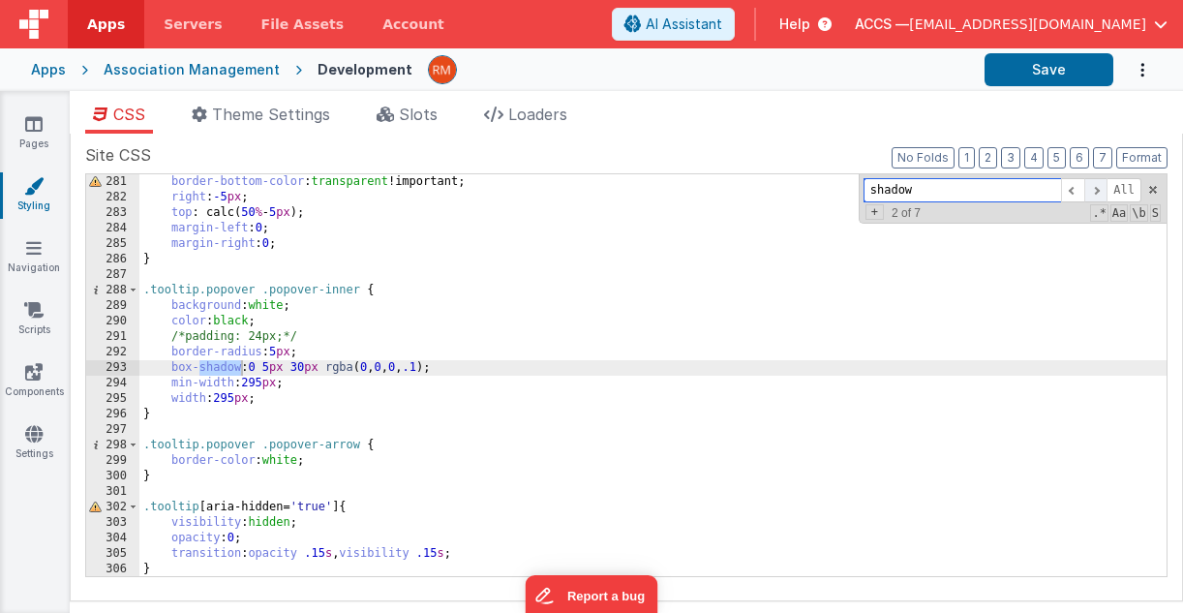
click at [883, 193] on span at bounding box center [1095, 190] width 23 height 24
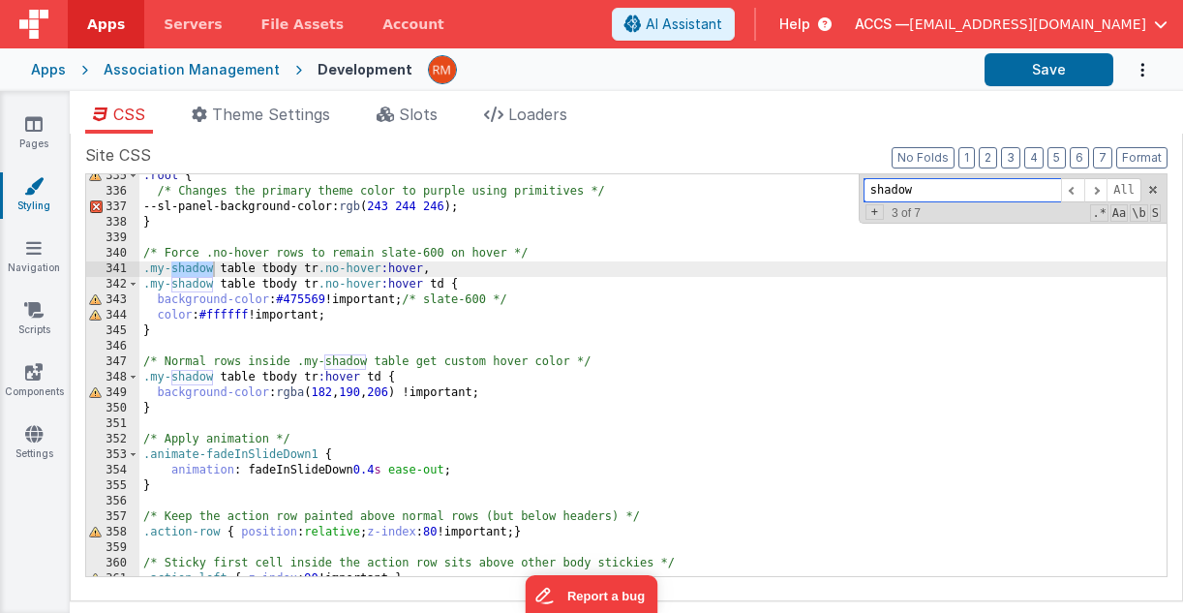
scroll to position [5149, 0]
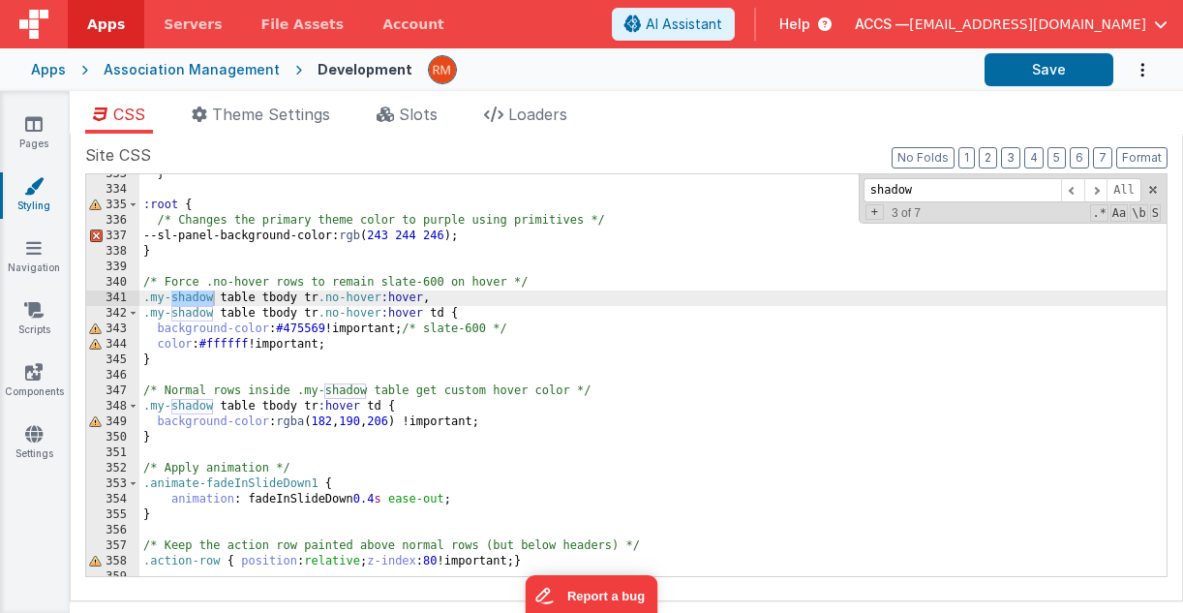
click at [171, 435] on div "} :root { /* Changes the primary theme color to purple using primitives */ --sl…" at bounding box center [652, 382] width 1027 height 433
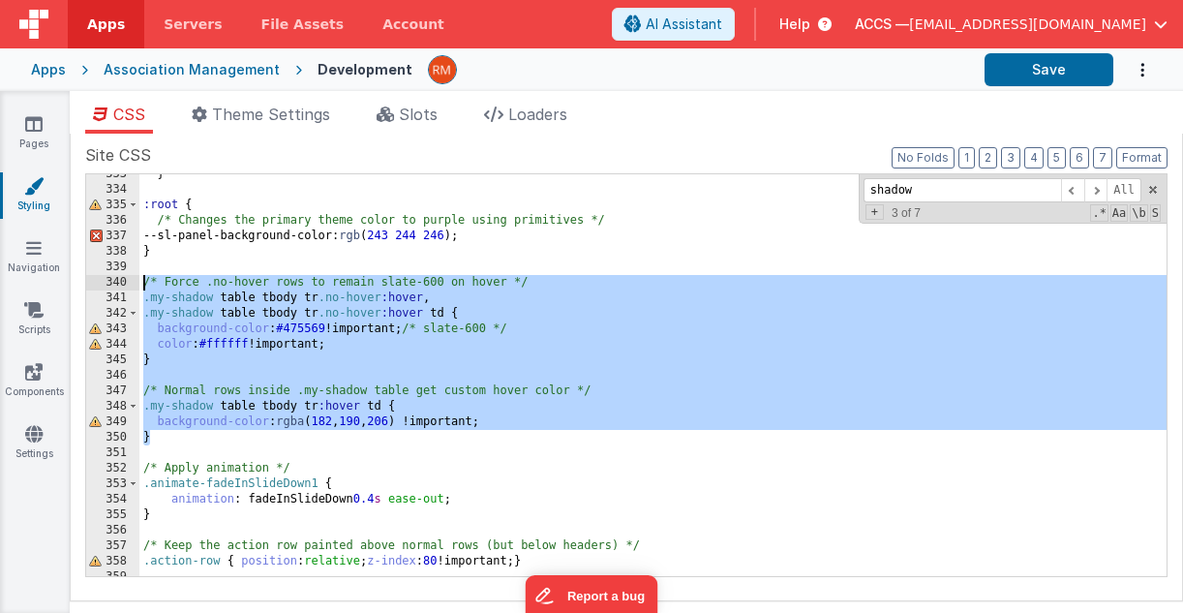
drag, startPoint x: 196, startPoint y: 439, endPoint x: 105, endPoint y: 287, distance: 177.6
click at [105, 287] on div "333 334 335 336 337 338 339 340 341 342 343 344 345 346 347 348 349 350 351 352…" at bounding box center [626, 375] width 1082 height 404
click at [883, 194] on span at bounding box center [1095, 190] width 23 height 24
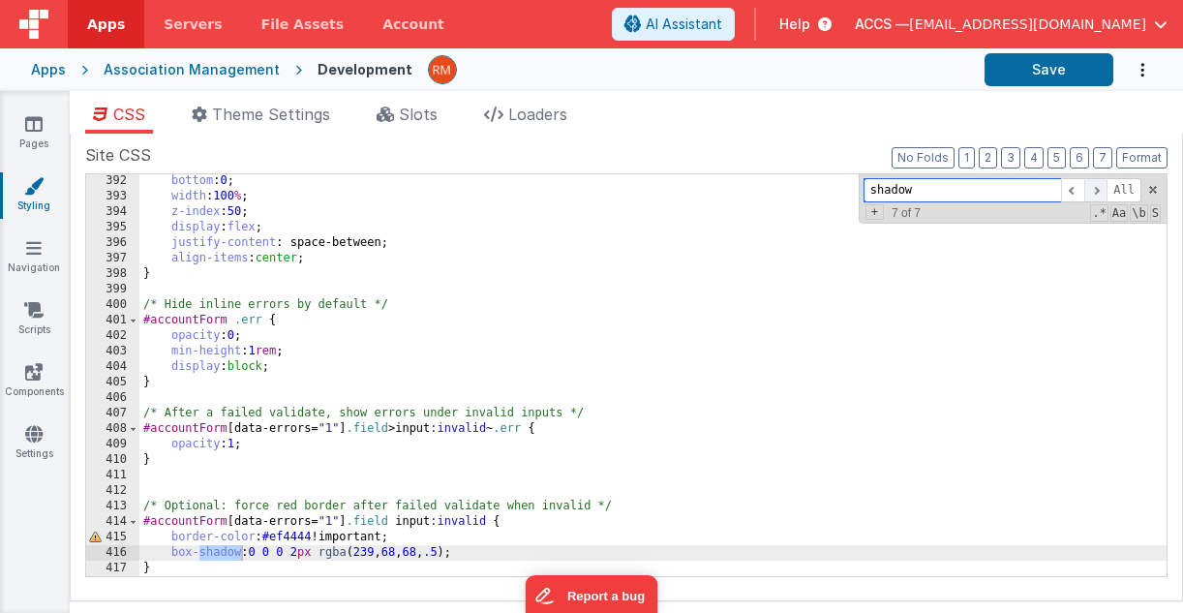
click at [883, 194] on span at bounding box center [1095, 190] width 23 height 24
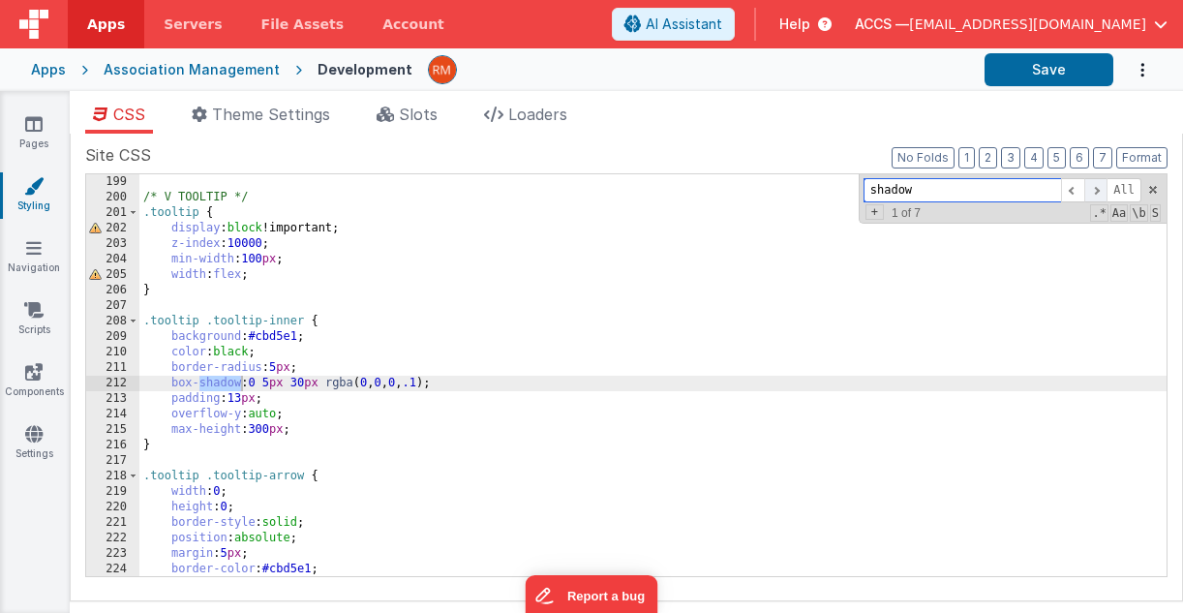
scroll to position [3066, 0]
click at [883, 194] on span at bounding box center [1095, 190] width 23 height 24
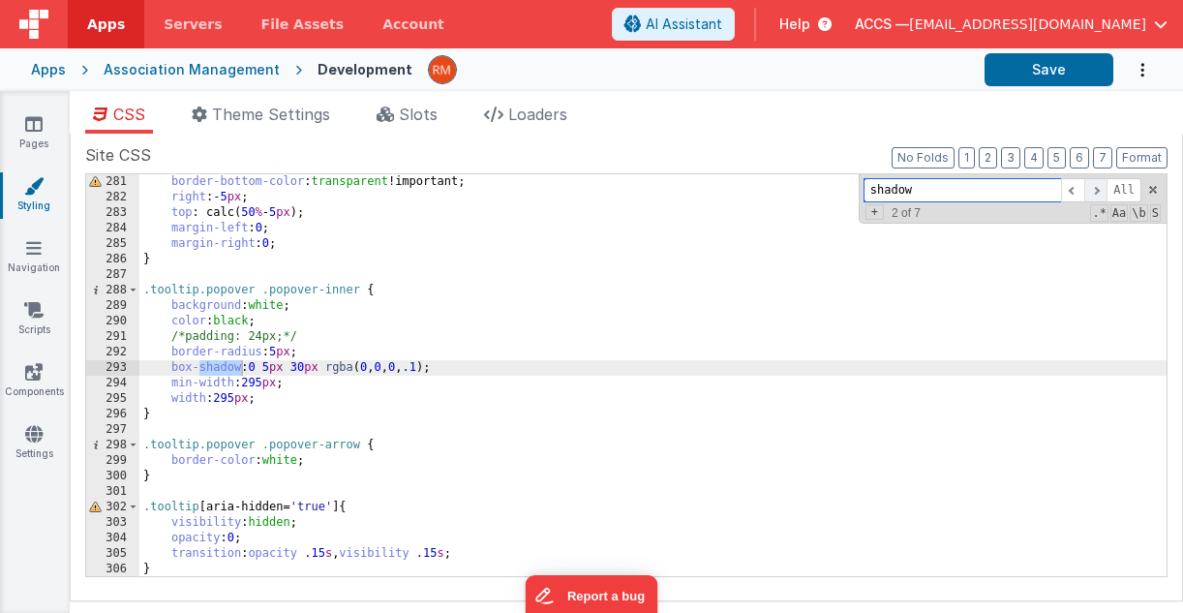
click at [883, 194] on span at bounding box center [1095, 190] width 23 height 24
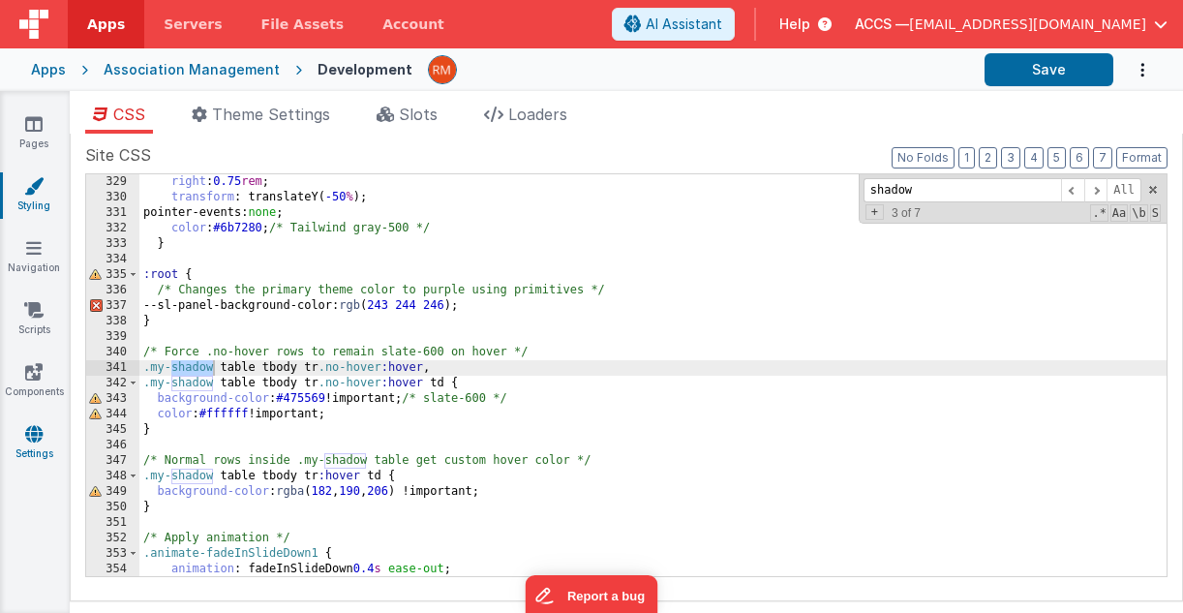
click at [51, 446] on link "Settings" at bounding box center [34, 443] width 70 height 39
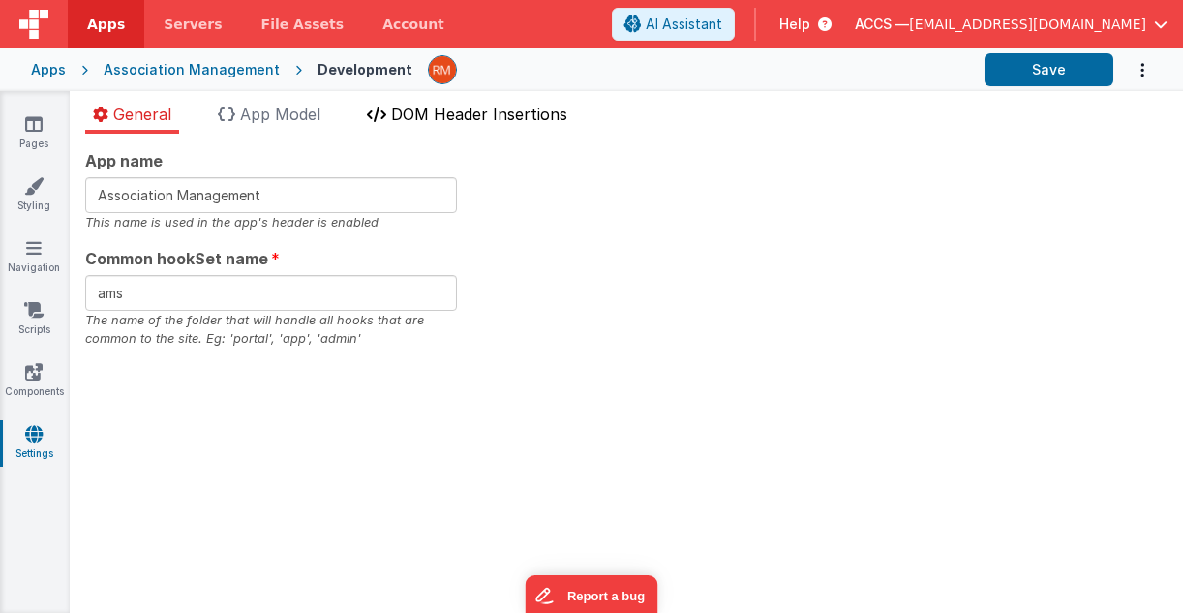
click at [440, 110] on span "DOM Header Insertions" at bounding box center [479, 114] width 176 height 19
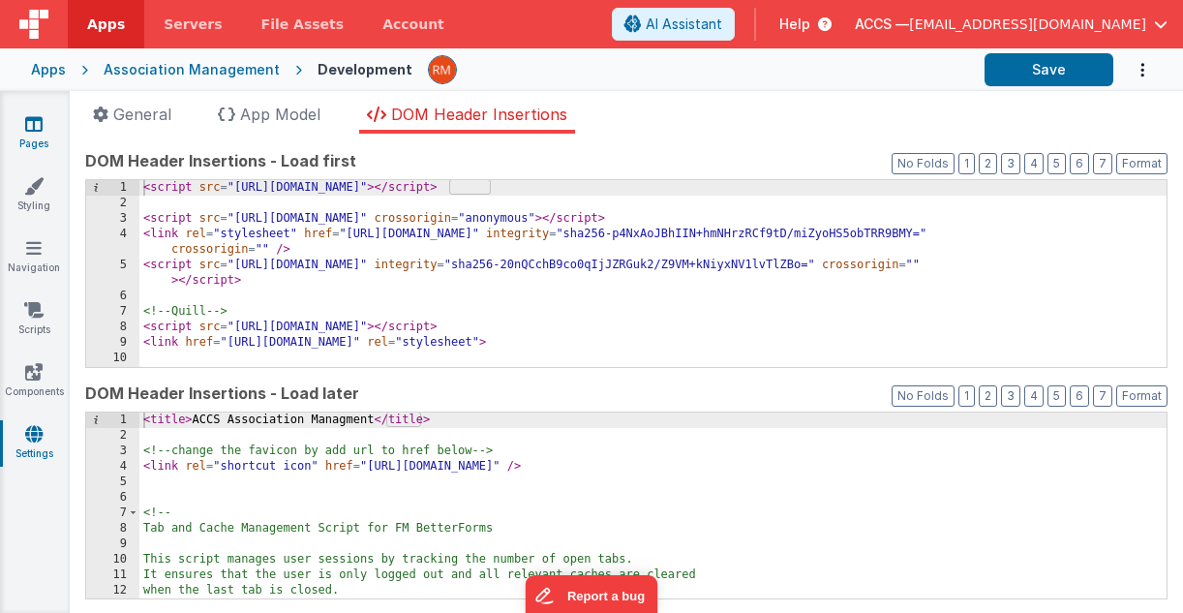
click at [30, 148] on link "Pages" at bounding box center [34, 133] width 70 height 39
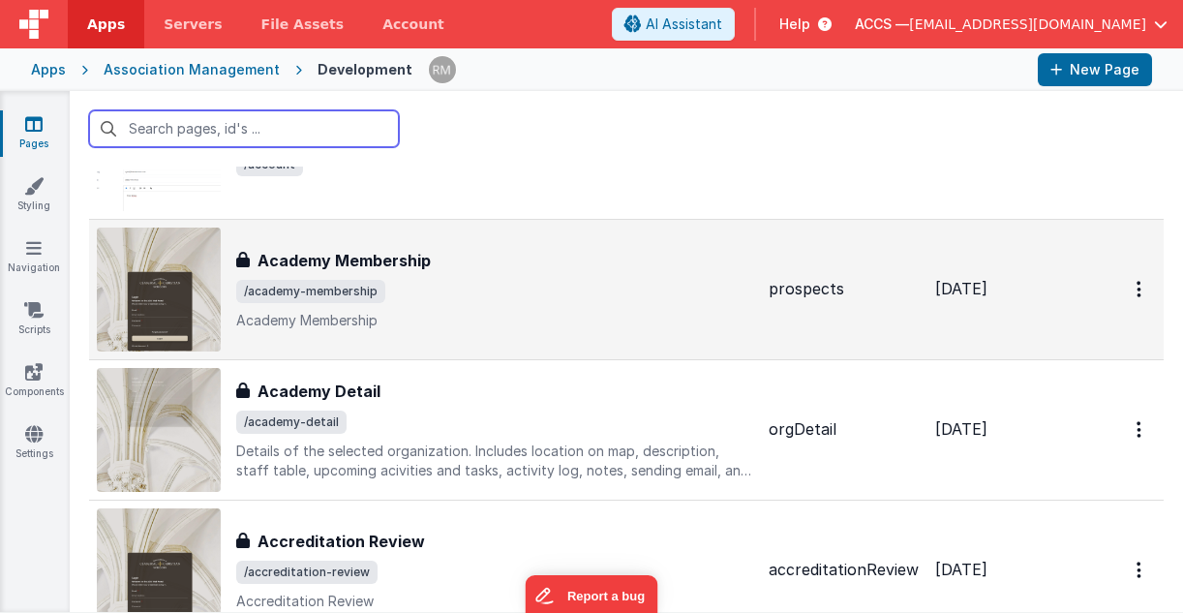
scroll to position [129, 0]
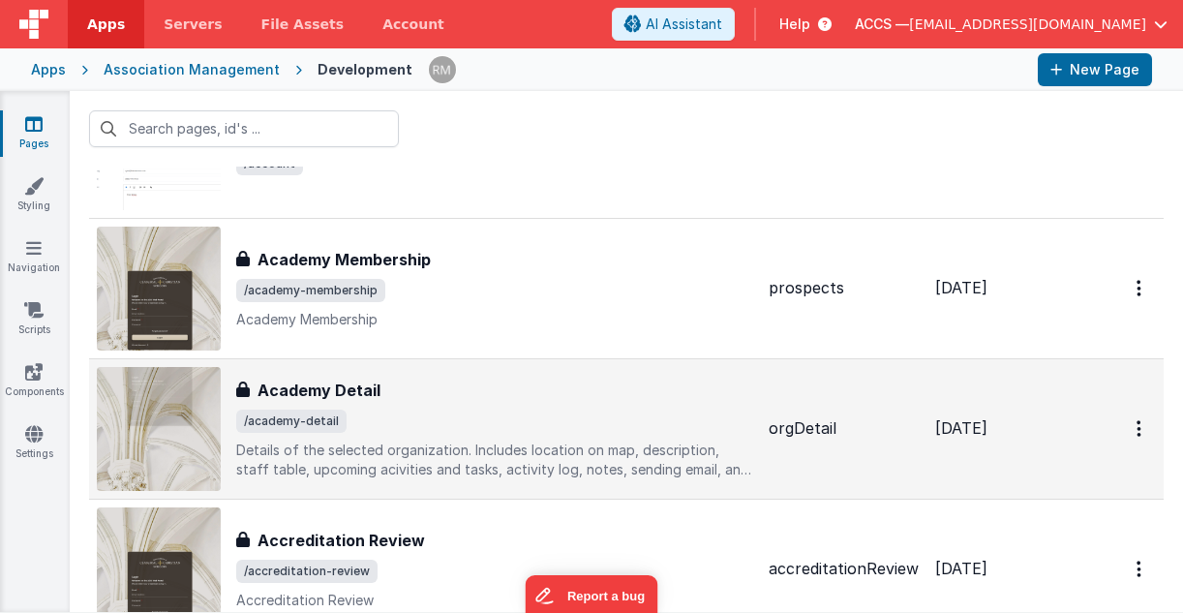
click at [422, 434] on div "Academy Detail Academy Detail /academy-detail Details of the selected organizat…" at bounding box center [494, 428] width 517 height 101
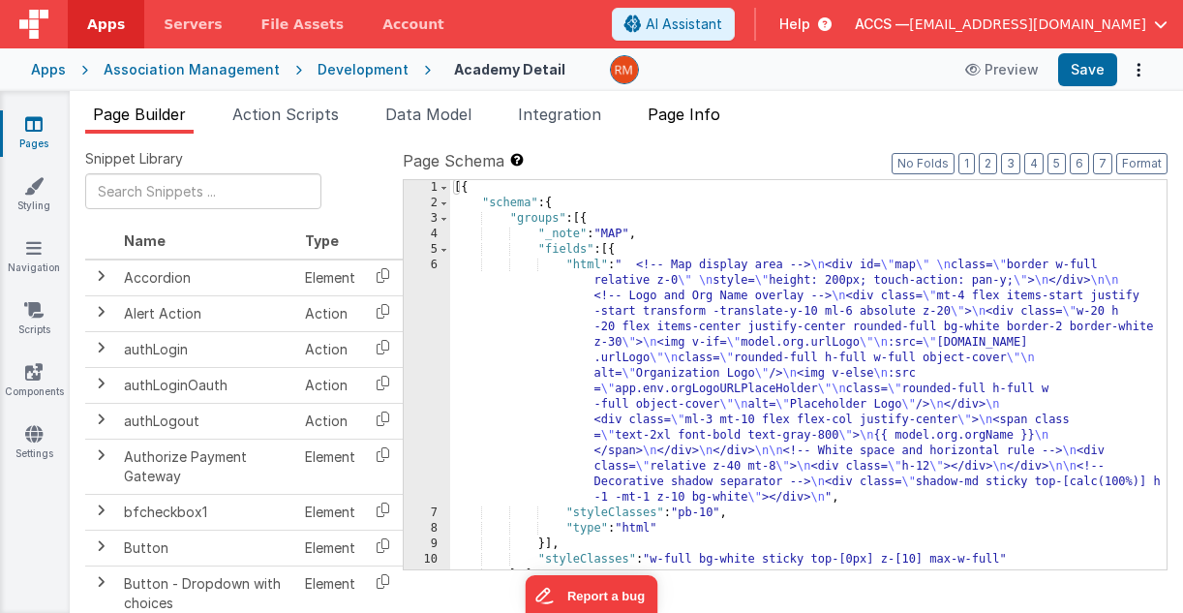
click at [690, 119] on span "Page Info" at bounding box center [683, 114] width 73 height 19
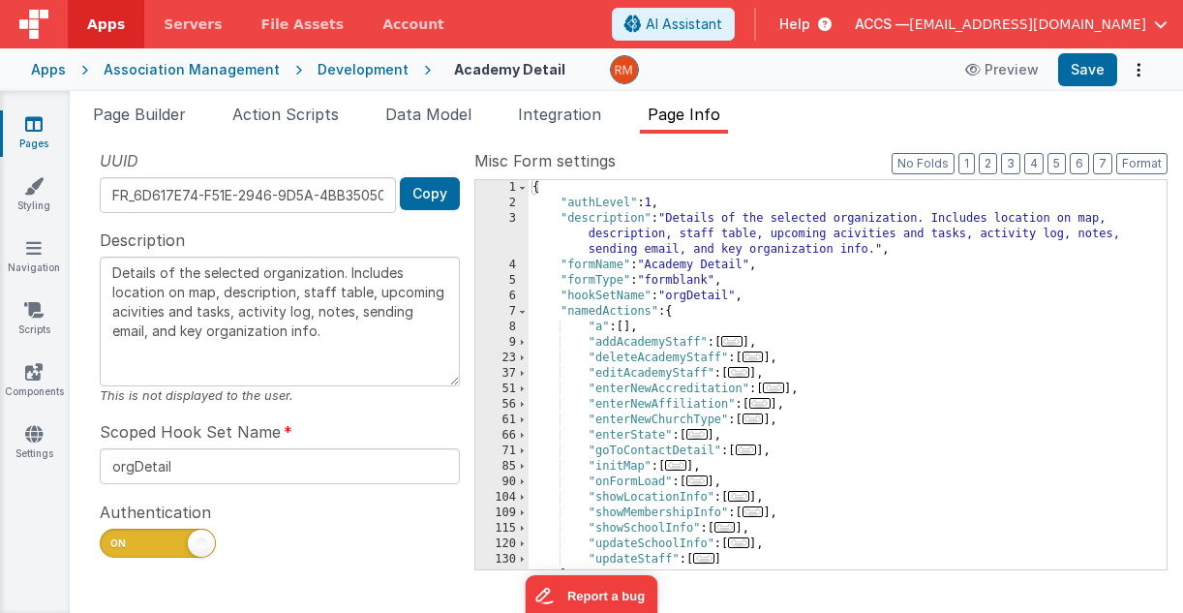
scroll to position [122, 0]
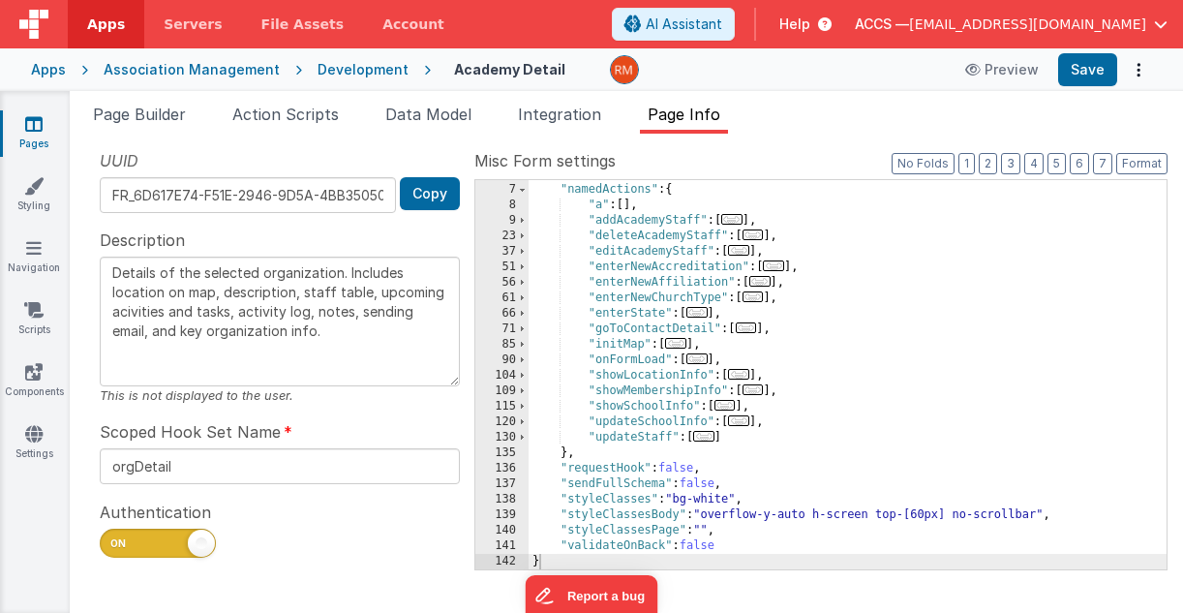
click at [706, 361] on span "..." at bounding box center [696, 358] width 21 height 11
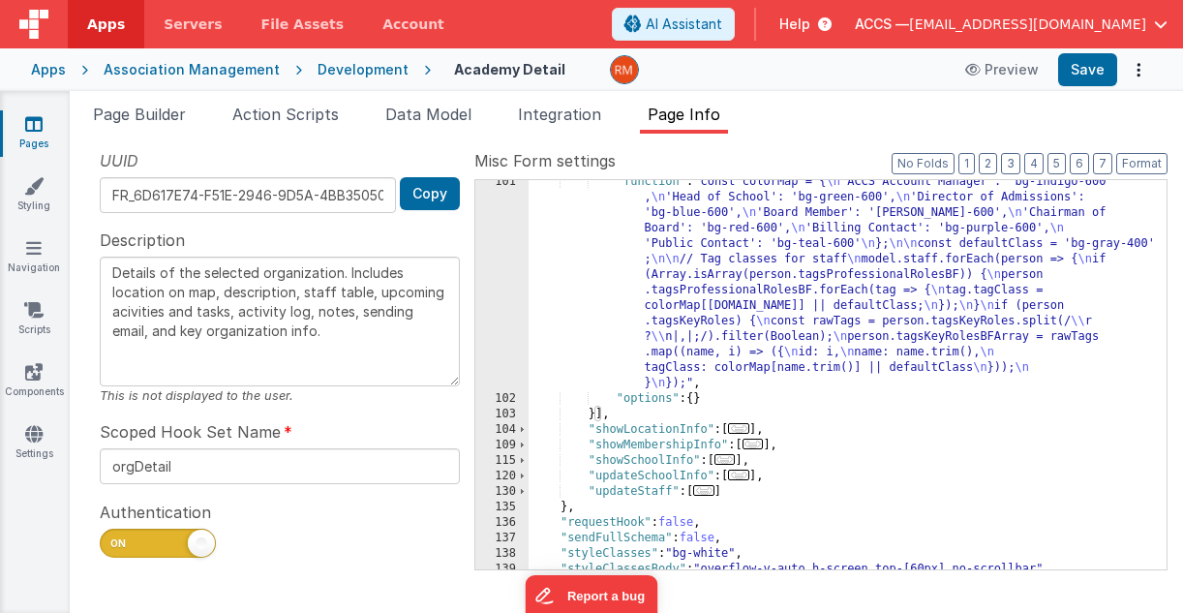
scroll to position [540, 0]
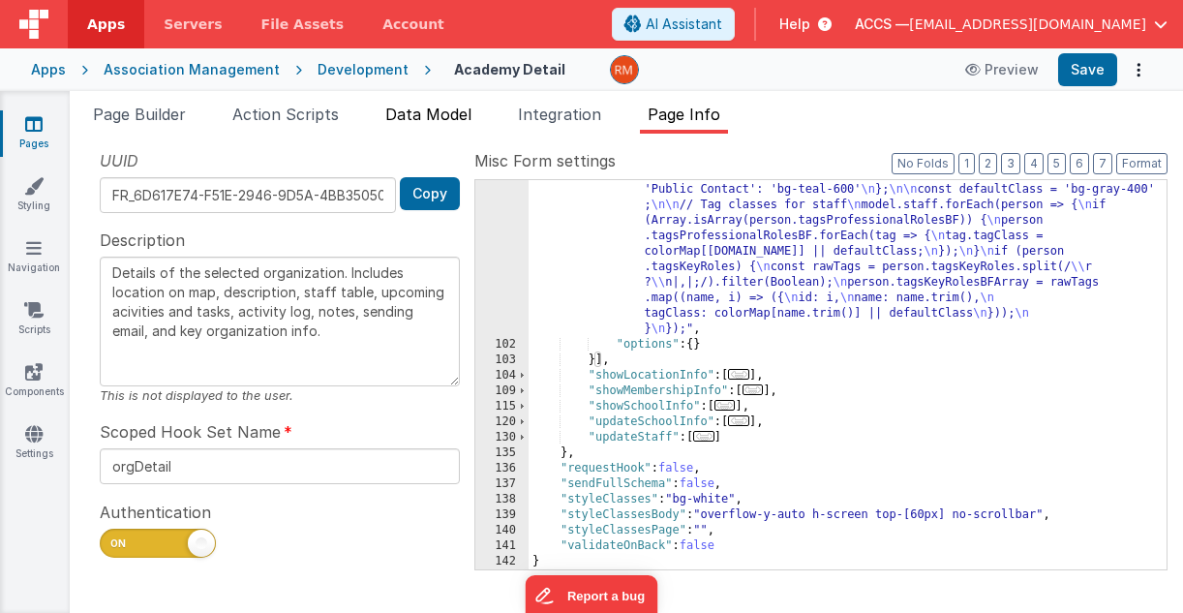
click at [432, 106] on span "Data Model" at bounding box center [428, 114] width 86 height 19
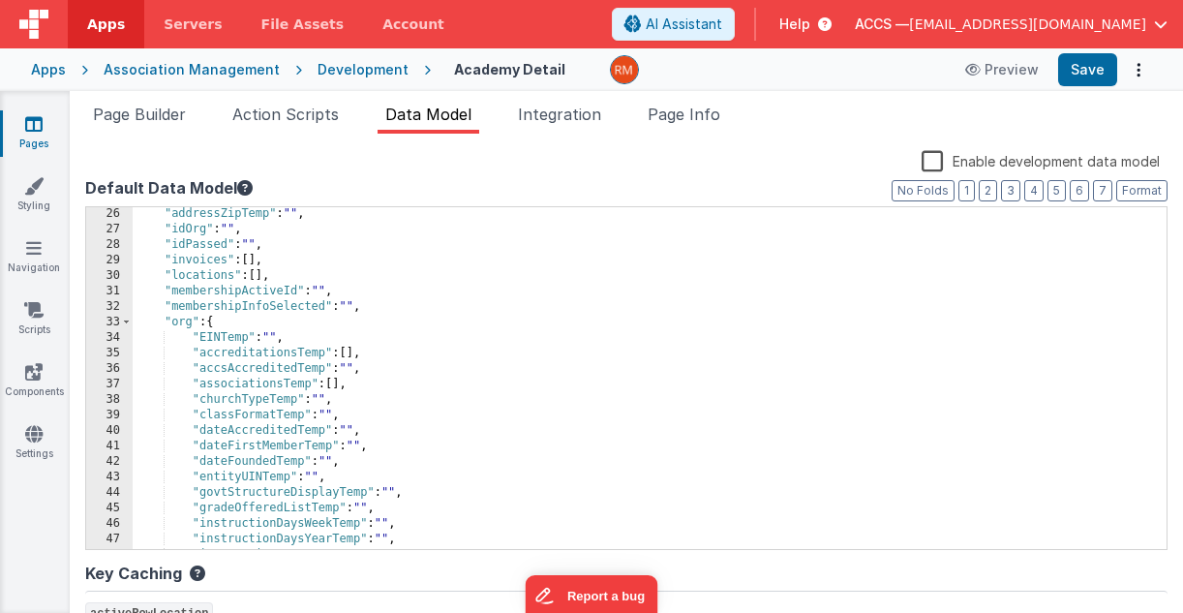
scroll to position [572, 0]
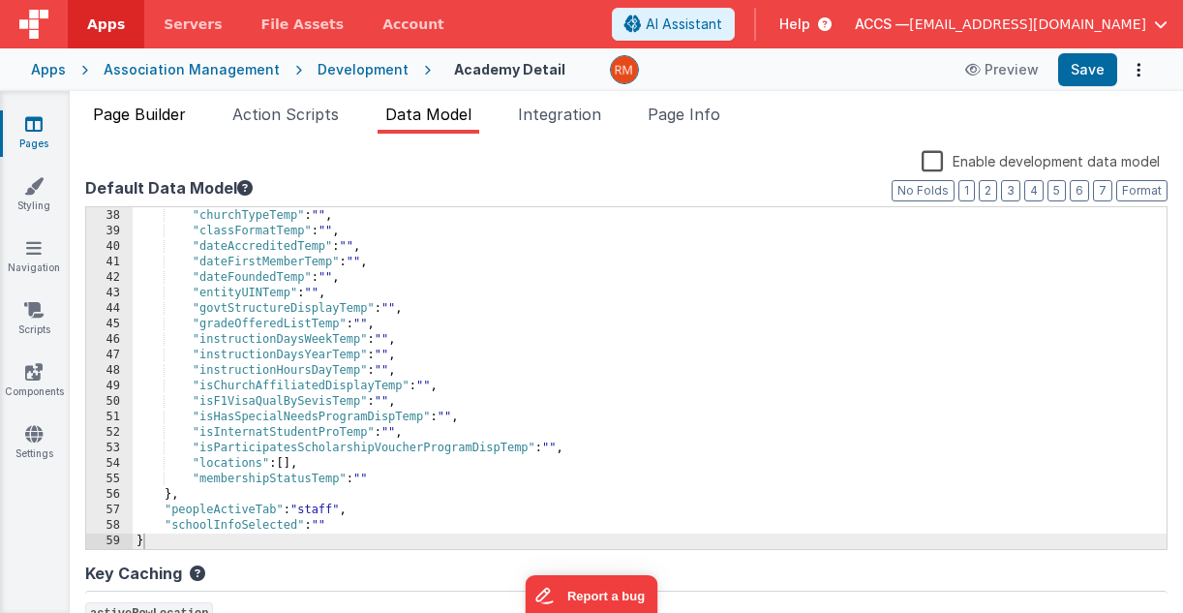
click at [165, 115] on span "Page Builder" at bounding box center [139, 114] width 93 height 19
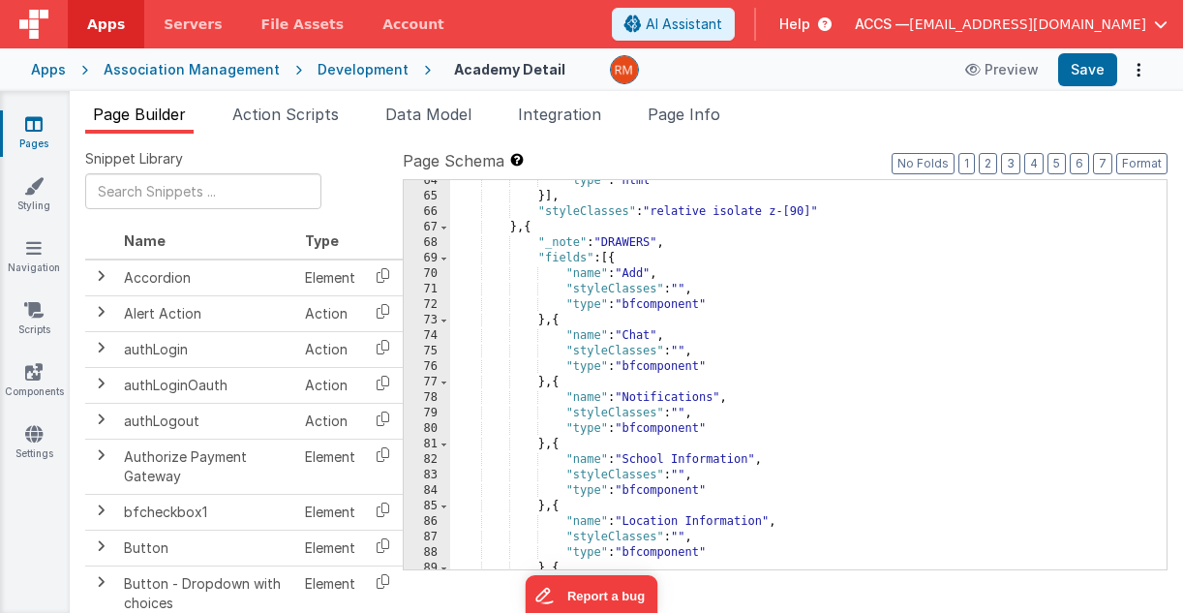
scroll to position [10764, 0]
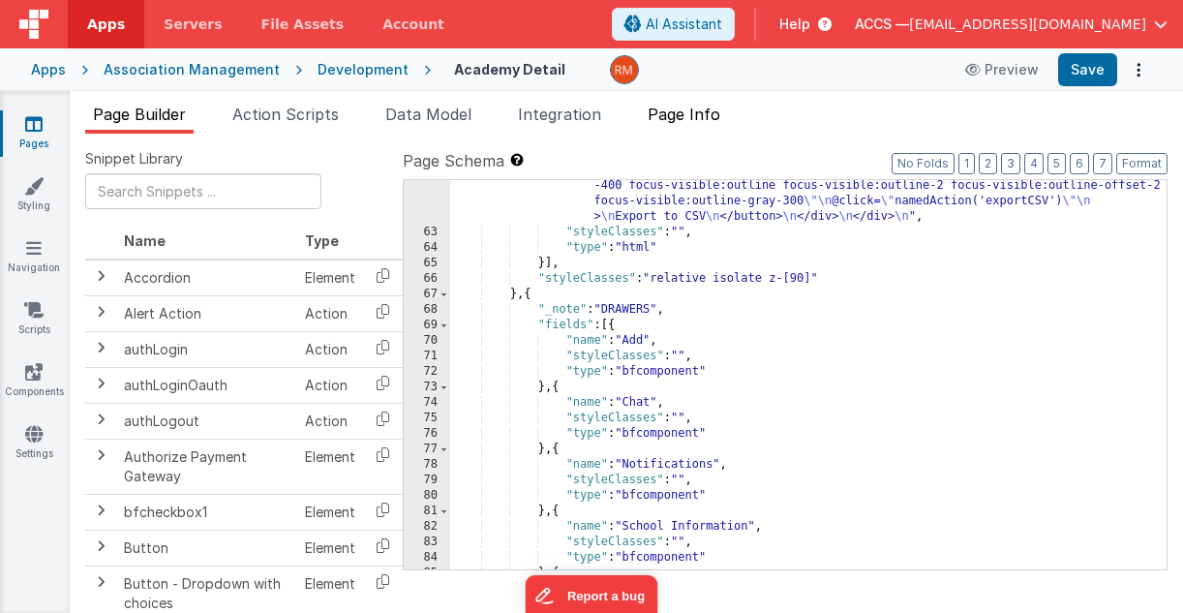
click at [708, 109] on span "Page Info" at bounding box center [683, 114] width 73 height 19
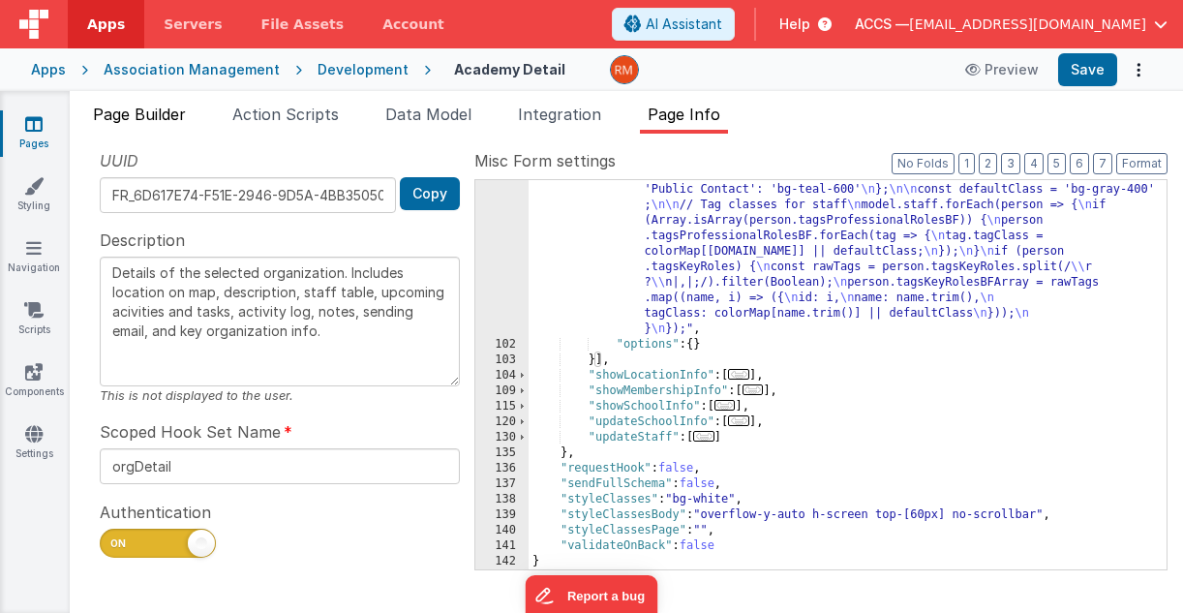
click at [186, 118] on span "Page Builder" at bounding box center [139, 114] width 93 height 19
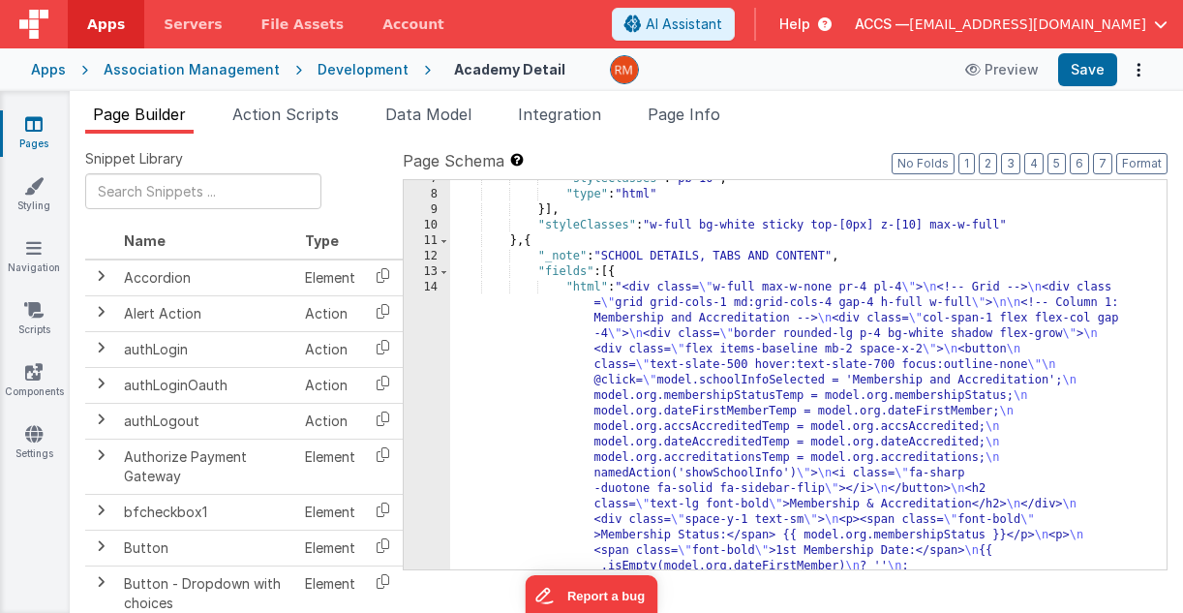
scroll to position [288, 0]
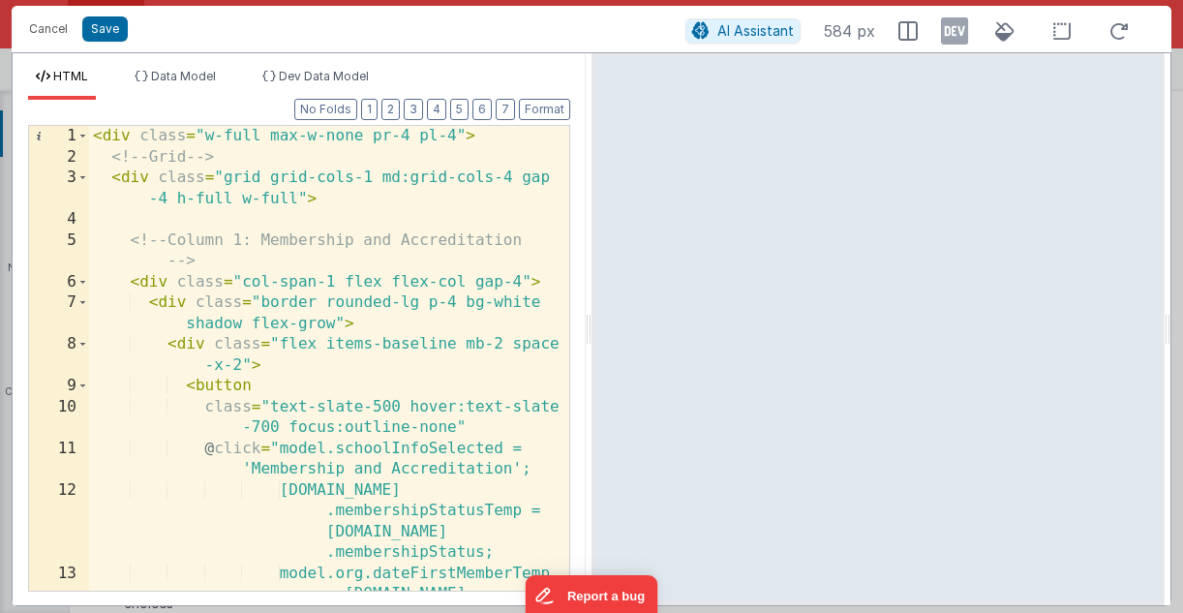
scroll to position [0, 0]
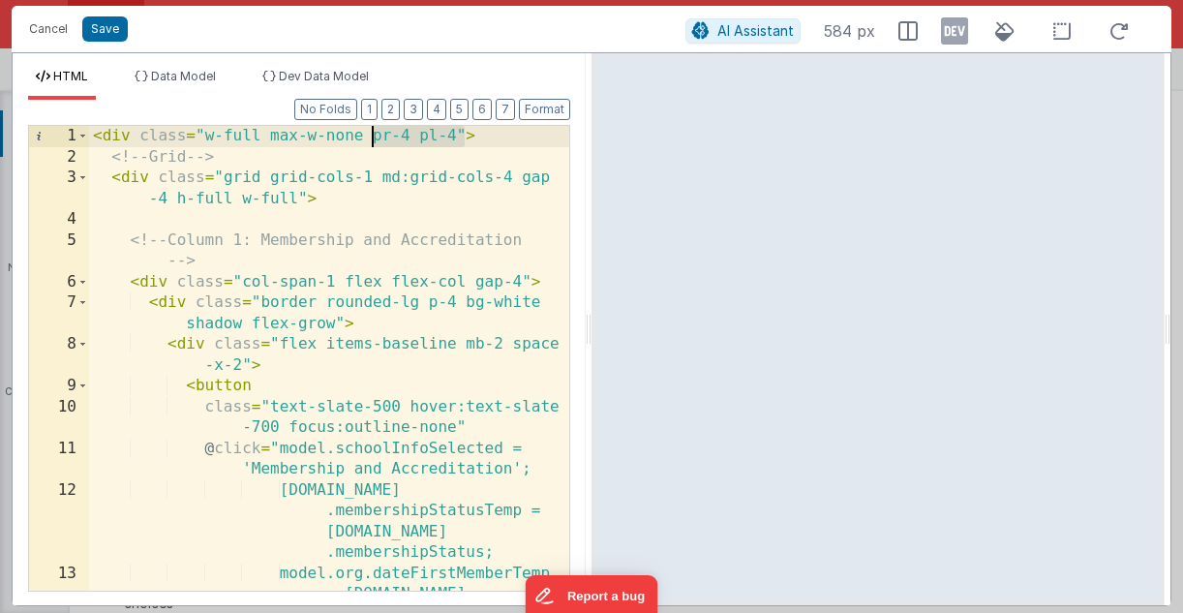
drag, startPoint x: 461, startPoint y: 143, endPoint x: 369, endPoint y: 130, distance: 92.9
click at [369, 130] on div "< div class = "w-full max-w-none pr-4 pl-4" > <!-- Grid --> < div class = "grid…" at bounding box center [329, 400] width 480 height 548
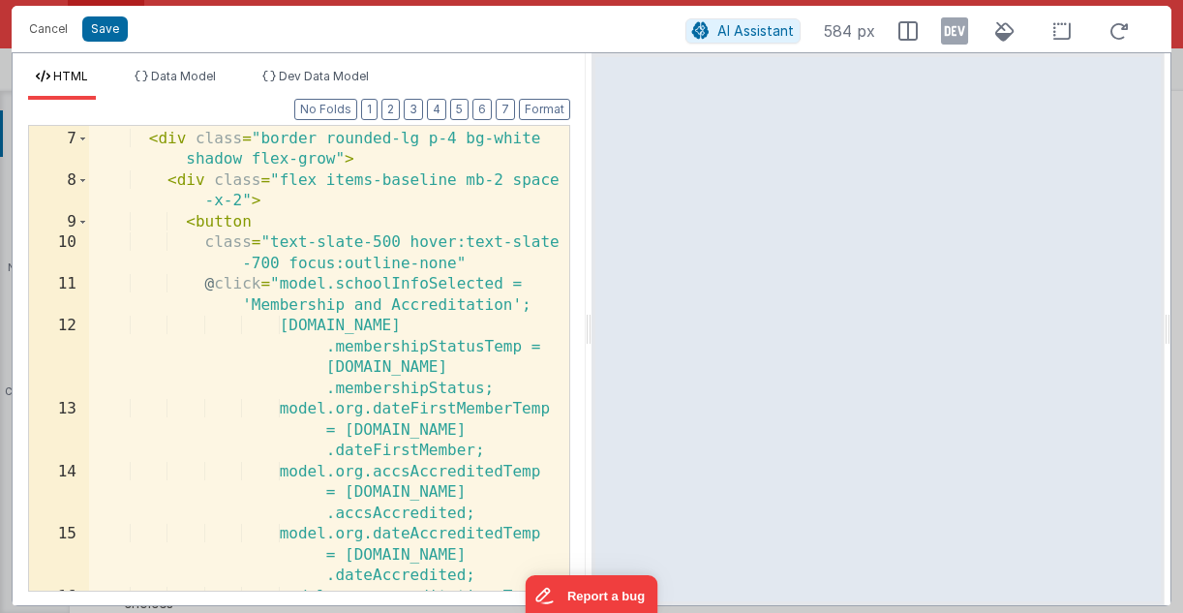
scroll to position [164, 0]
click at [54, 25] on button "Cancel" at bounding box center [48, 28] width 58 height 27
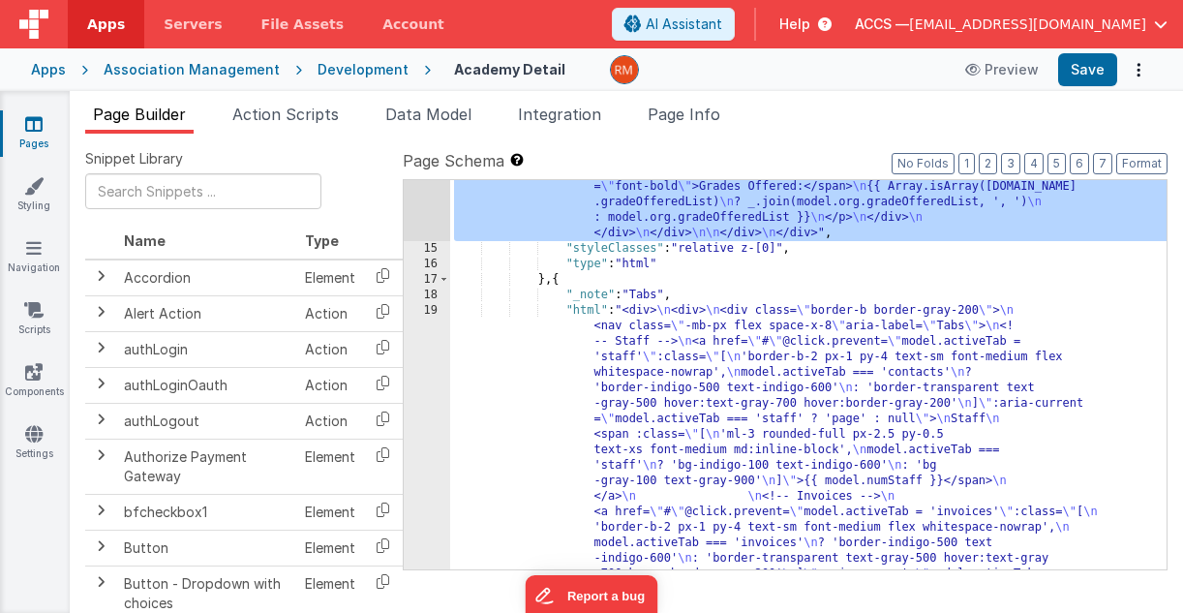
scroll to position [2042, 0]
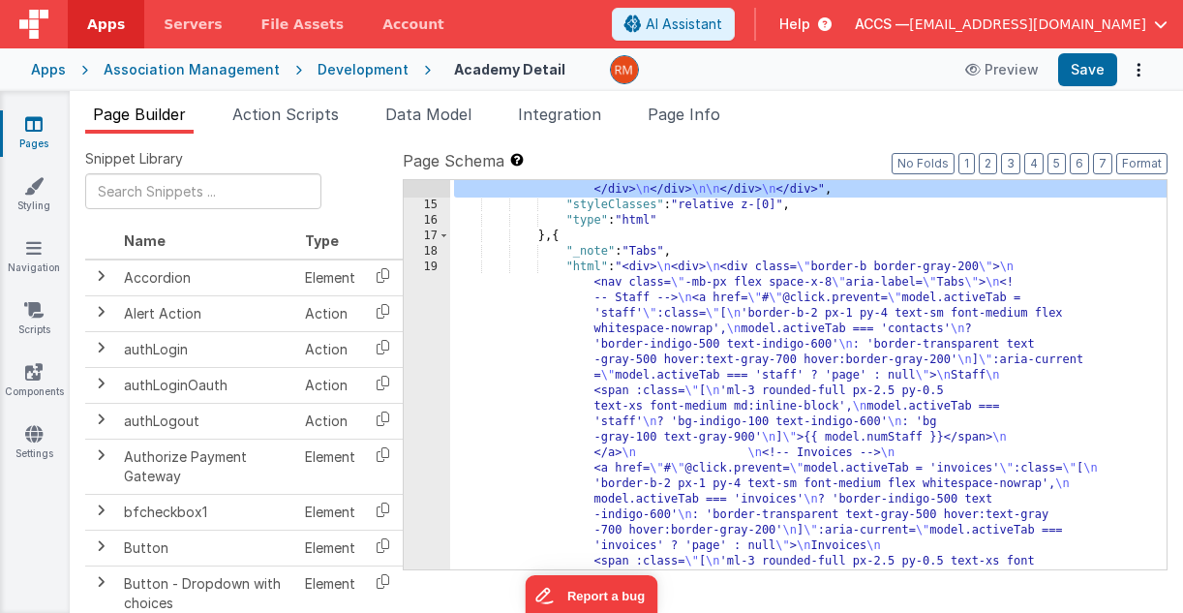
click at [590, 272] on div ""html" : "<div class= \" w-full max-w-none pr-4 pl-4 \" > \n <!-- Grid --> \n <…" at bounding box center [808, 377] width 716 height 3610
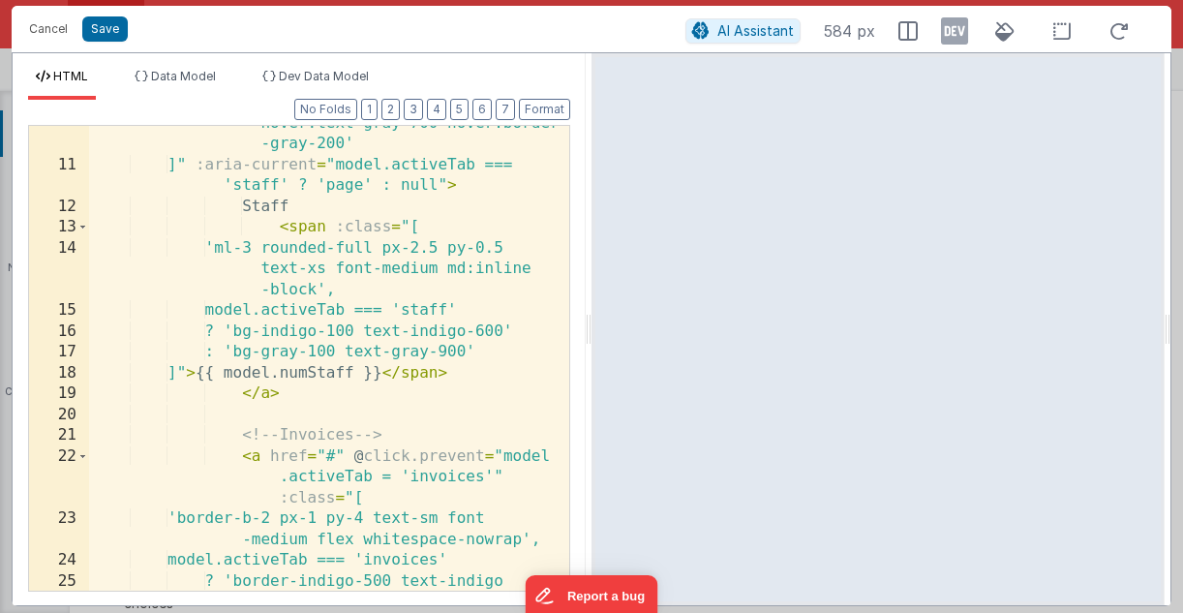
scroll to position [325, 0]
click at [48, 29] on button "Cancel" at bounding box center [48, 28] width 58 height 27
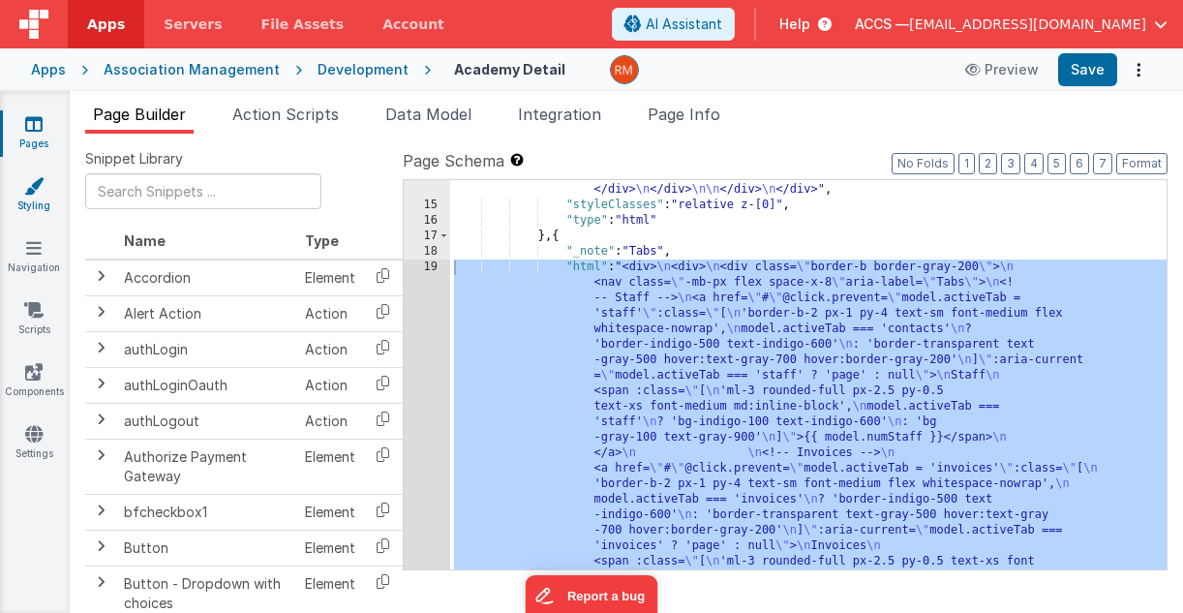
click at [24, 194] on icon at bounding box center [33, 185] width 19 height 19
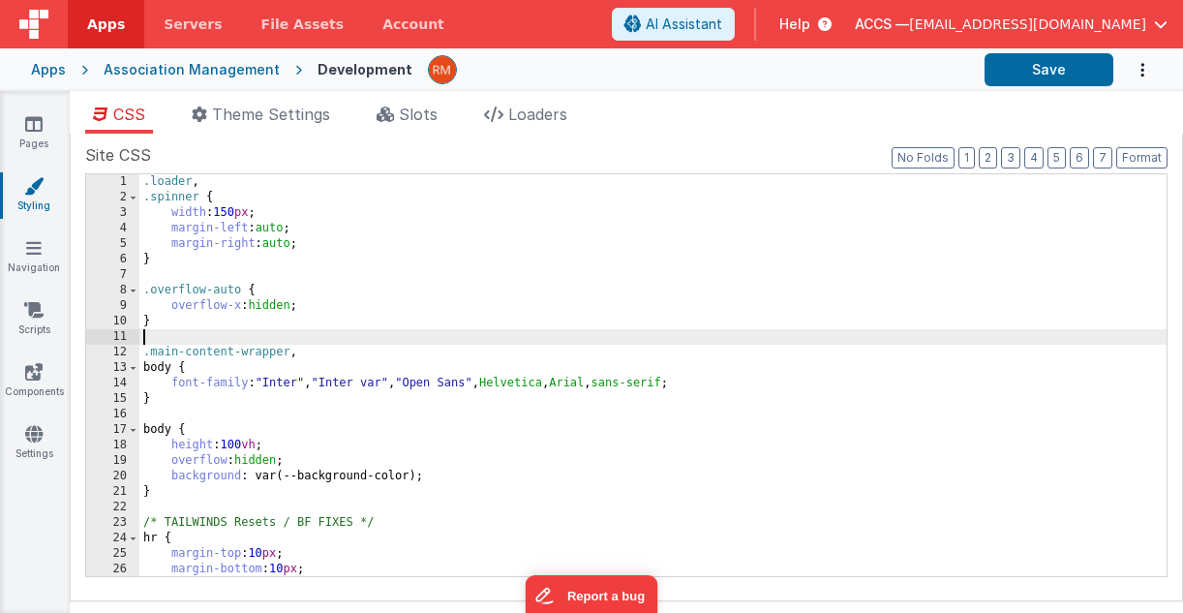
click at [386, 343] on div ".loader , .spinner { width : 150 px ; margin-left : auto ; margin-right : auto …" at bounding box center [652, 390] width 1027 height 433
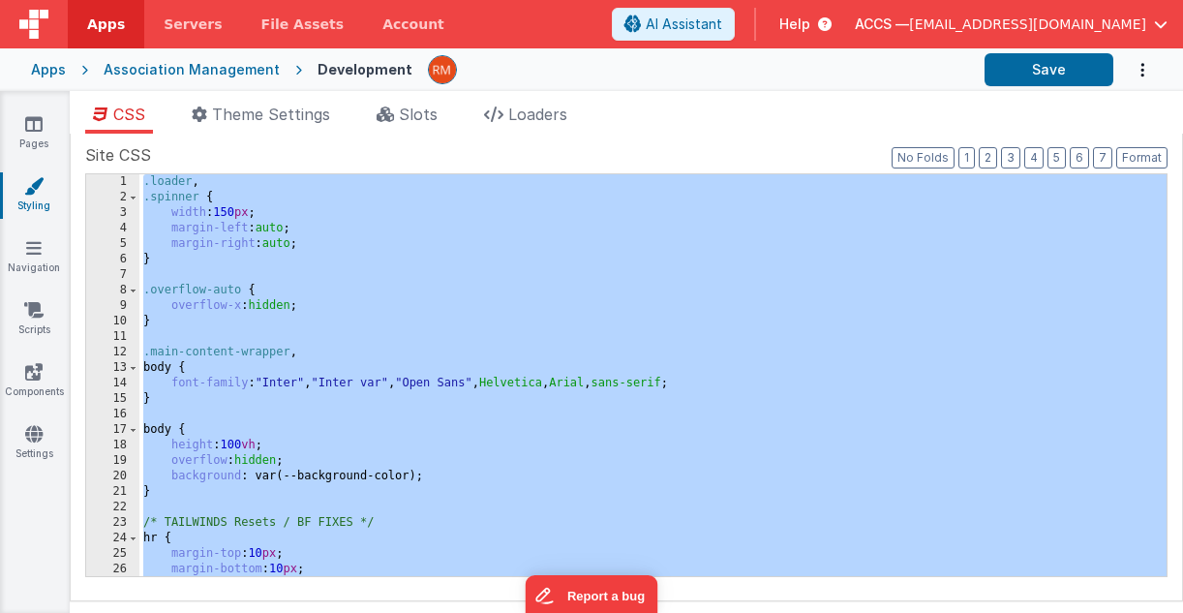
click at [450, 290] on div ".loader , .spinner { width : 150 px ; margin-left : auto ; margin-right : auto …" at bounding box center [652, 390] width 1027 height 433
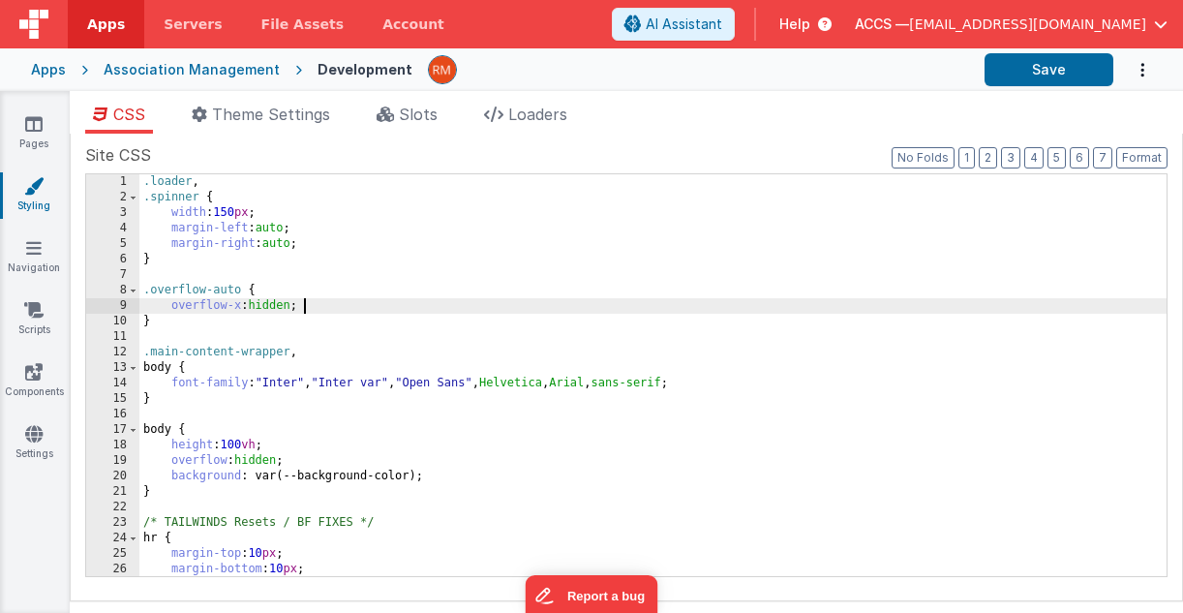
click at [723, 307] on div ".loader , .spinner { width : 150 px ; margin-left : auto ; margin-right : auto …" at bounding box center [652, 390] width 1027 height 433
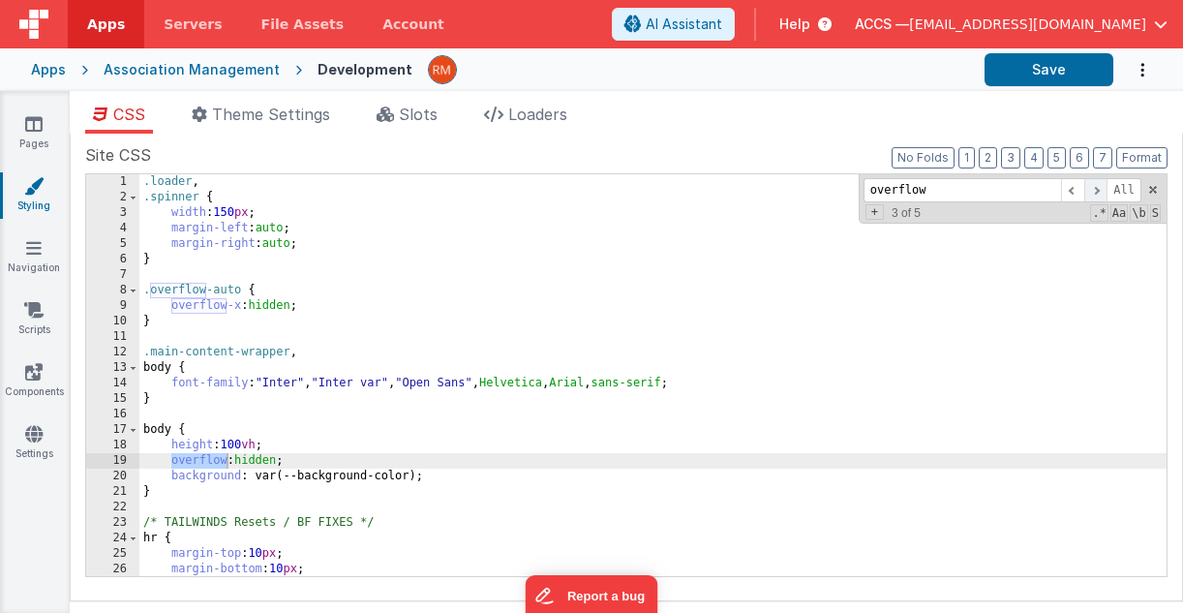
type input "overflow"
click at [883, 193] on span at bounding box center [1095, 190] width 23 height 24
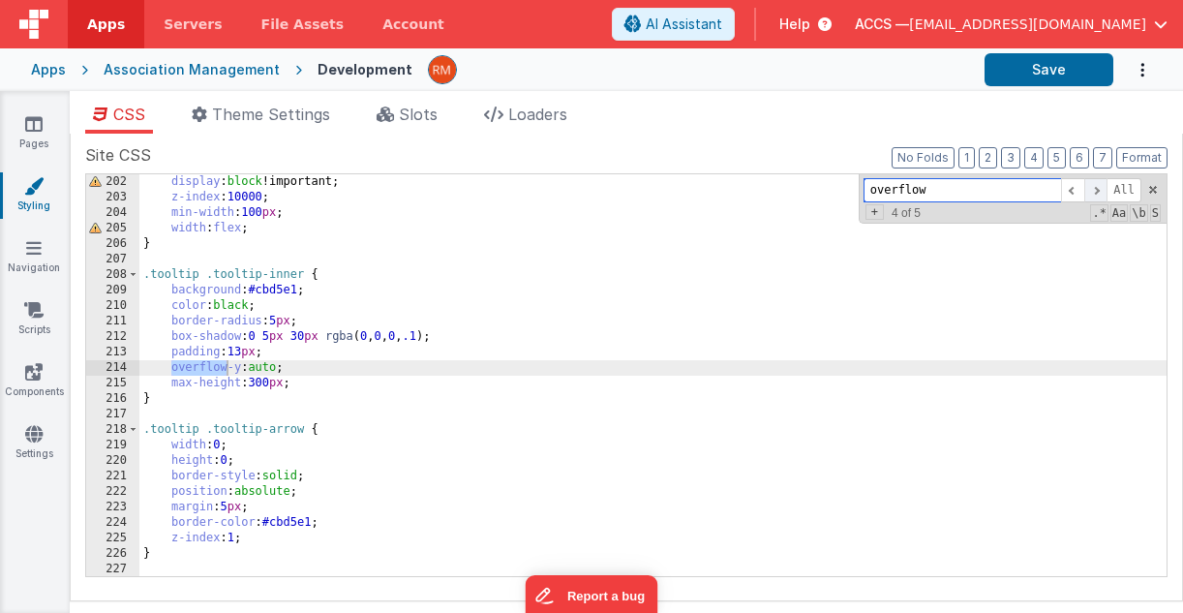
click at [883, 193] on span at bounding box center [1095, 190] width 23 height 24
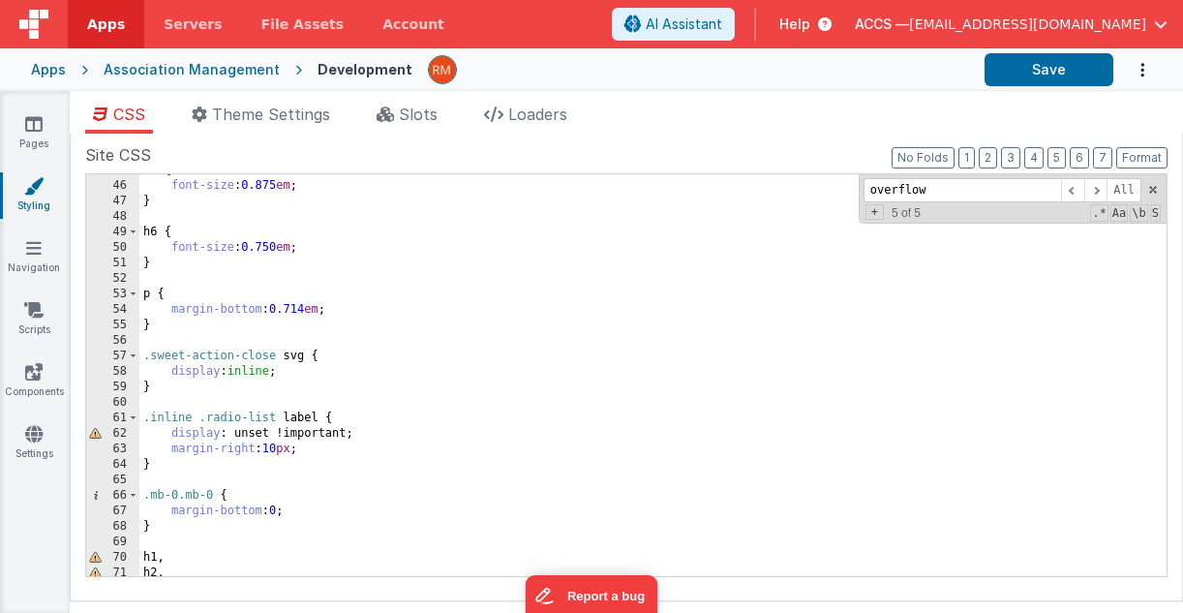
scroll to position [0, 0]
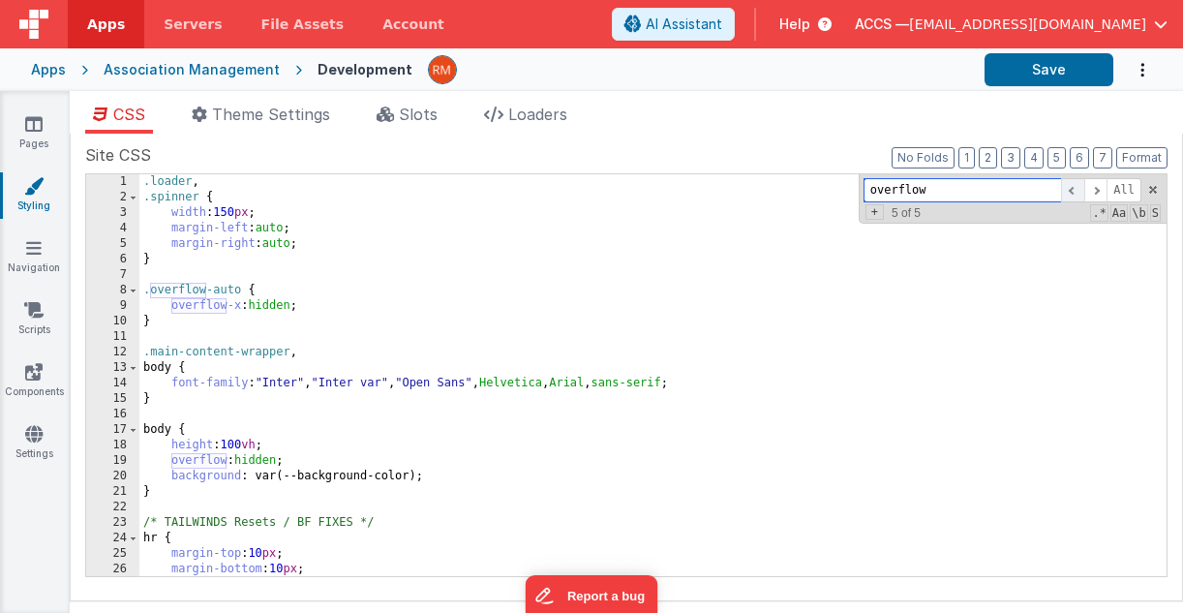
click at [883, 192] on span at bounding box center [1072, 190] width 23 height 24
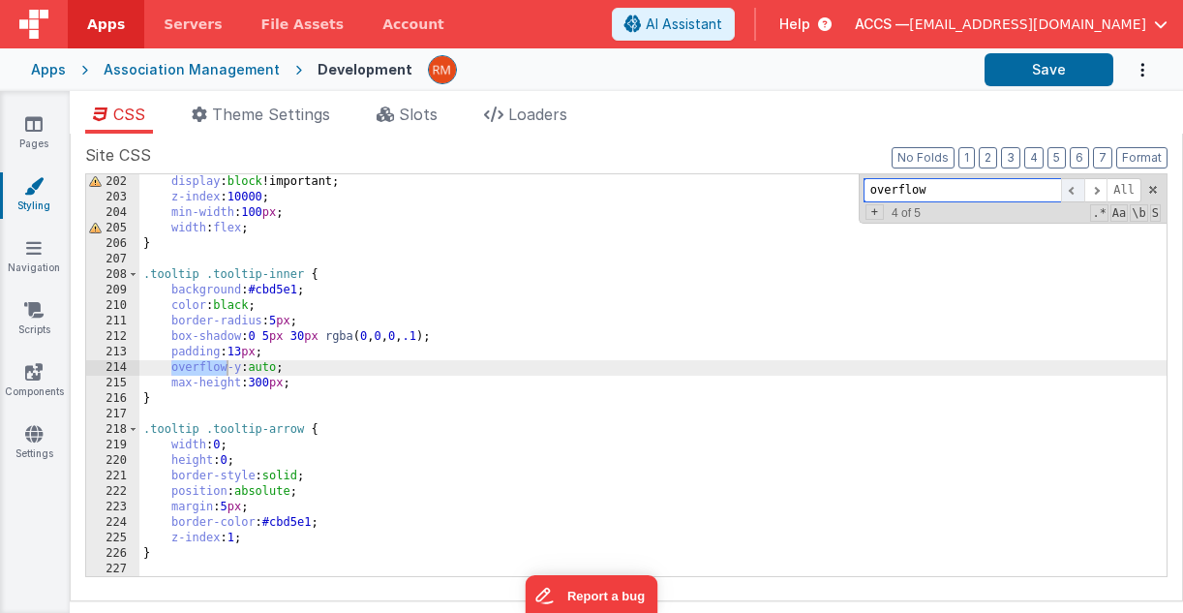
click at [883, 192] on span at bounding box center [1072, 190] width 23 height 24
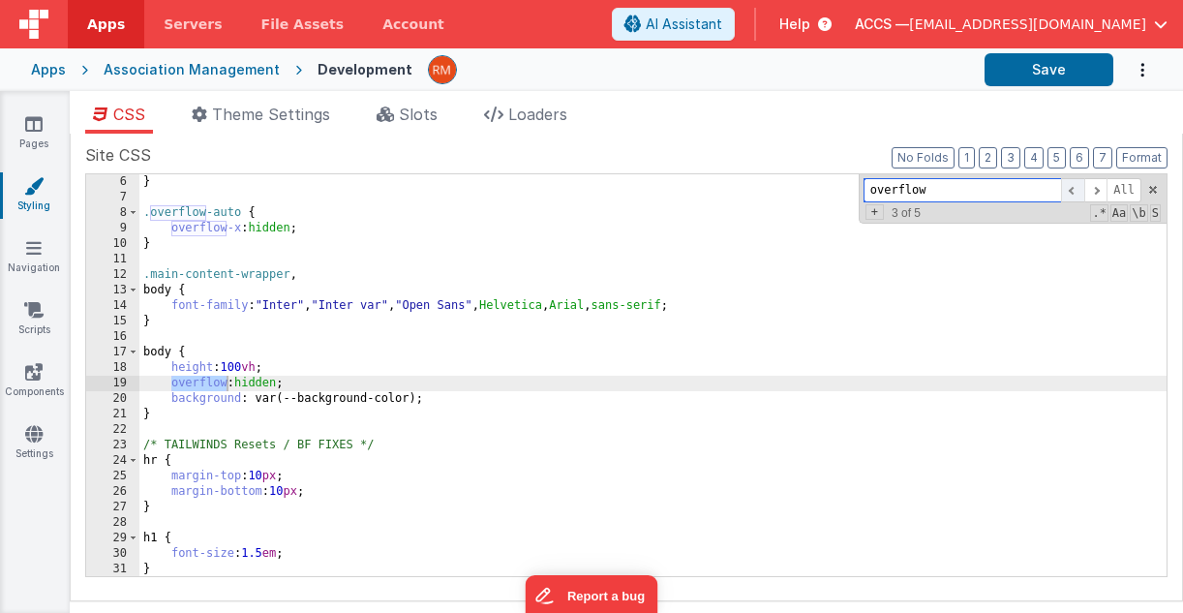
click at [883, 192] on span at bounding box center [1072, 190] width 23 height 24
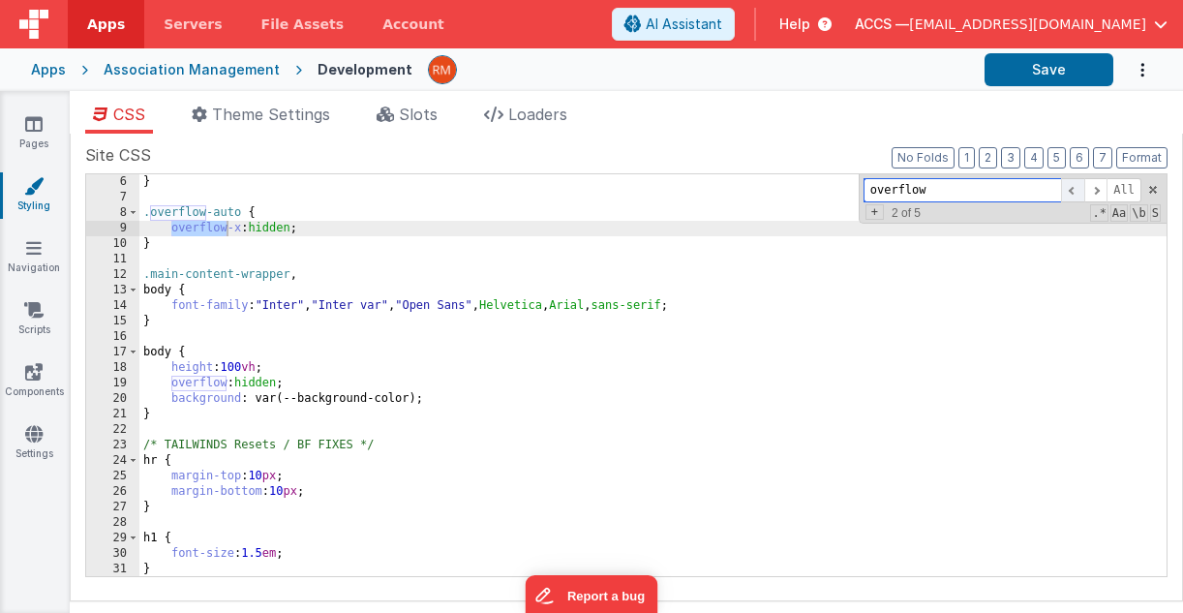
click at [883, 192] on span at bounding box center [1072, 190] width 23 height 24
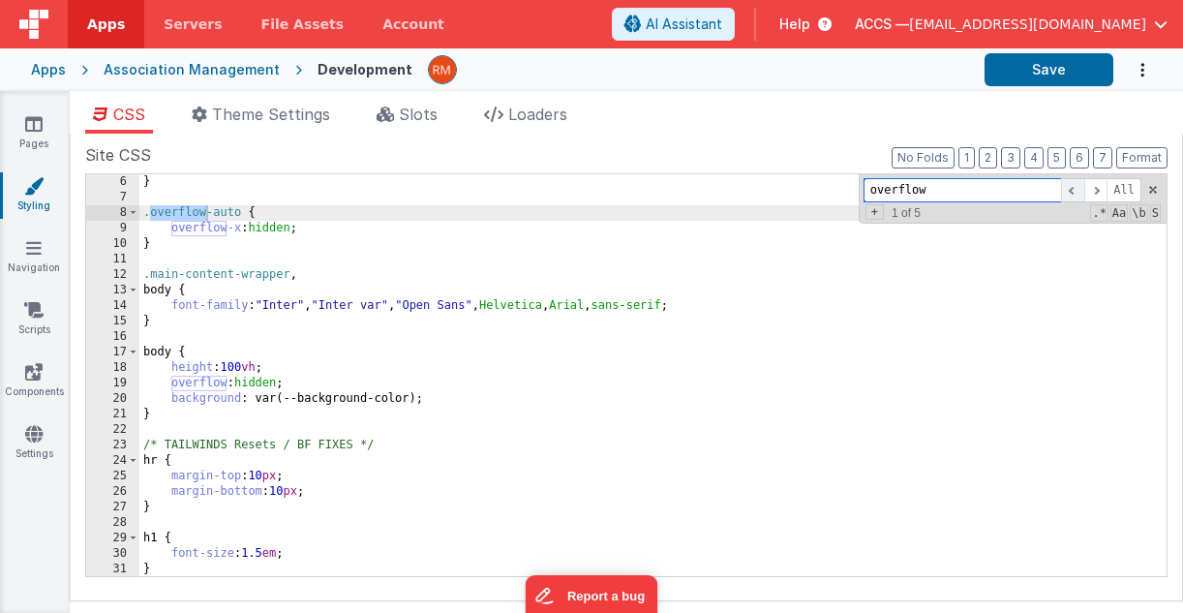
click at [883, 192] on span at bounding box center [1072, 190] width 23 height 24
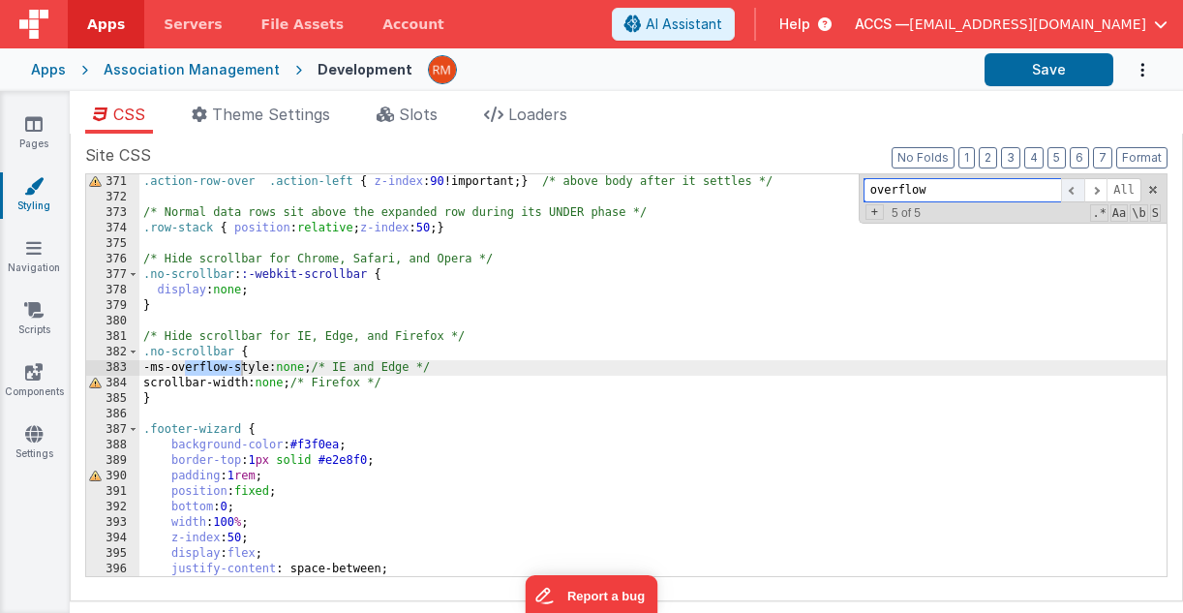
scroll to position [5729, 0]
click at [883, 193] on span at bounding box center [1095, 190] width 23 height 24
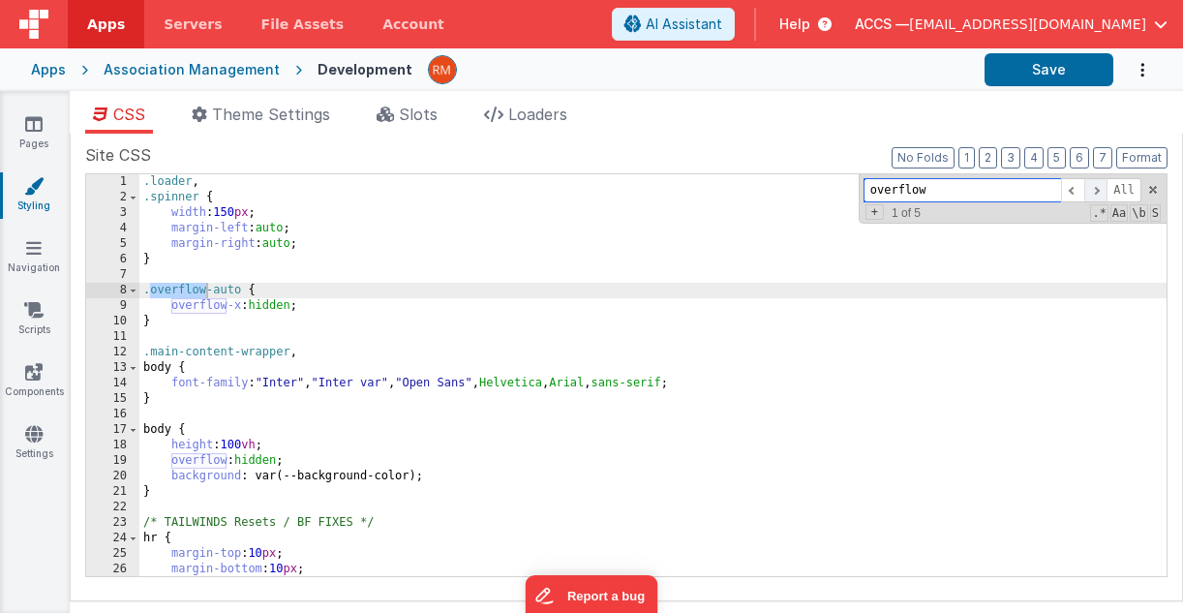
scroll to position [0, 0]
click at [883, 189] on span at bounding box center [1095, 190] width 23 height 24
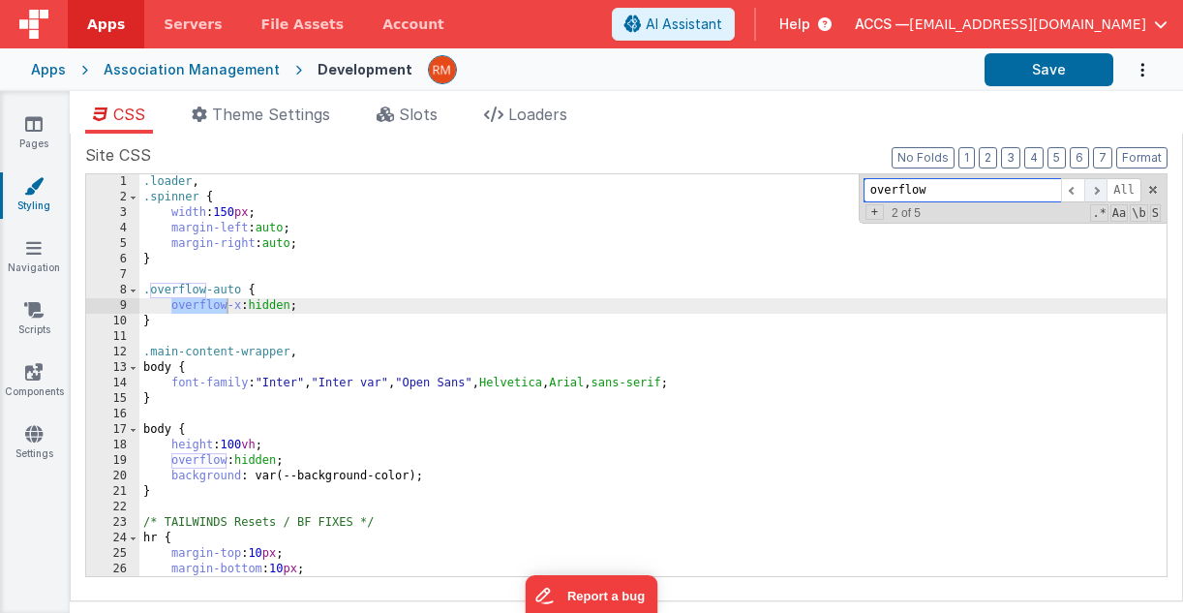
click at [883, 189] on span at bounding box center [1095, 190] width 23 height 24
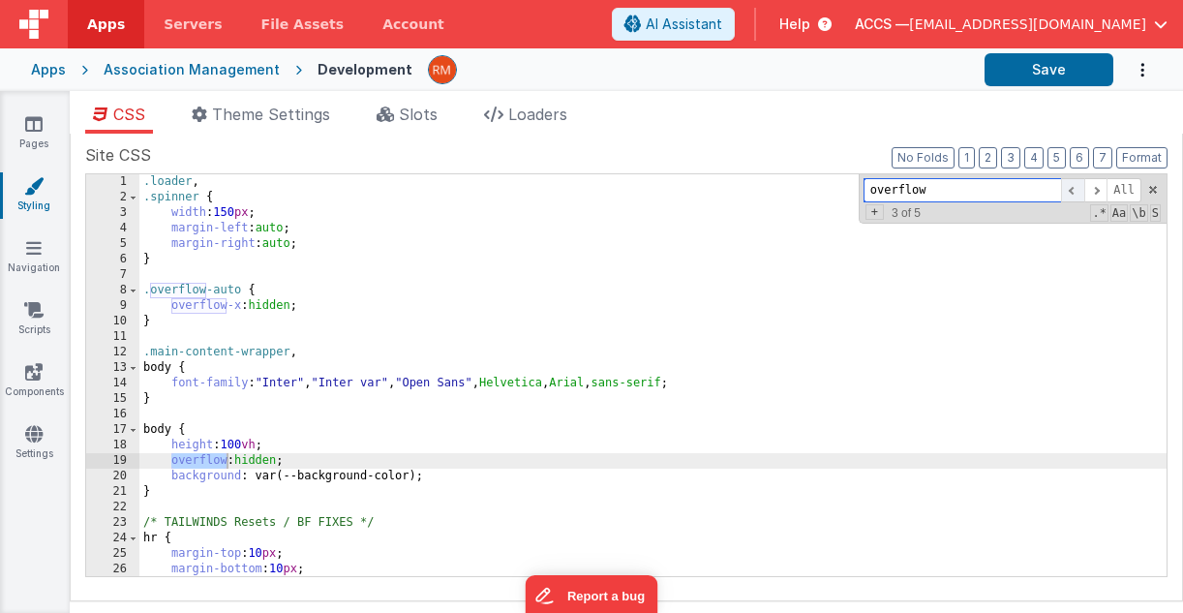
click at [883, 192] on span at bounding box center [1072, 190] width 23 height 24
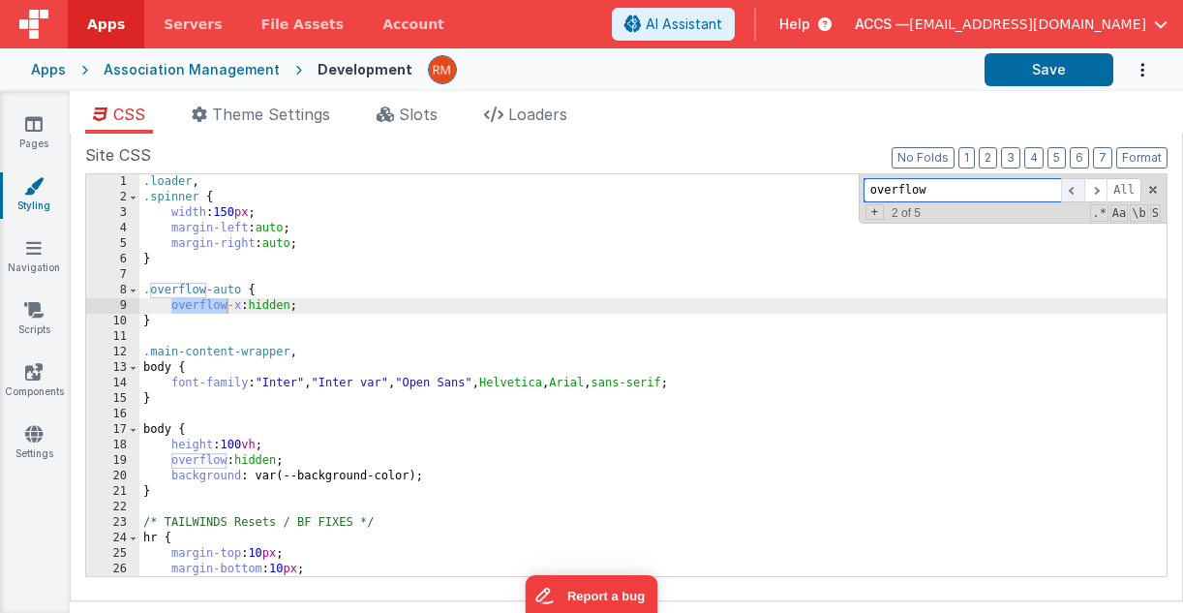
click at [883, 192] on span at bounding box center [1072, 190] width 23 height 24
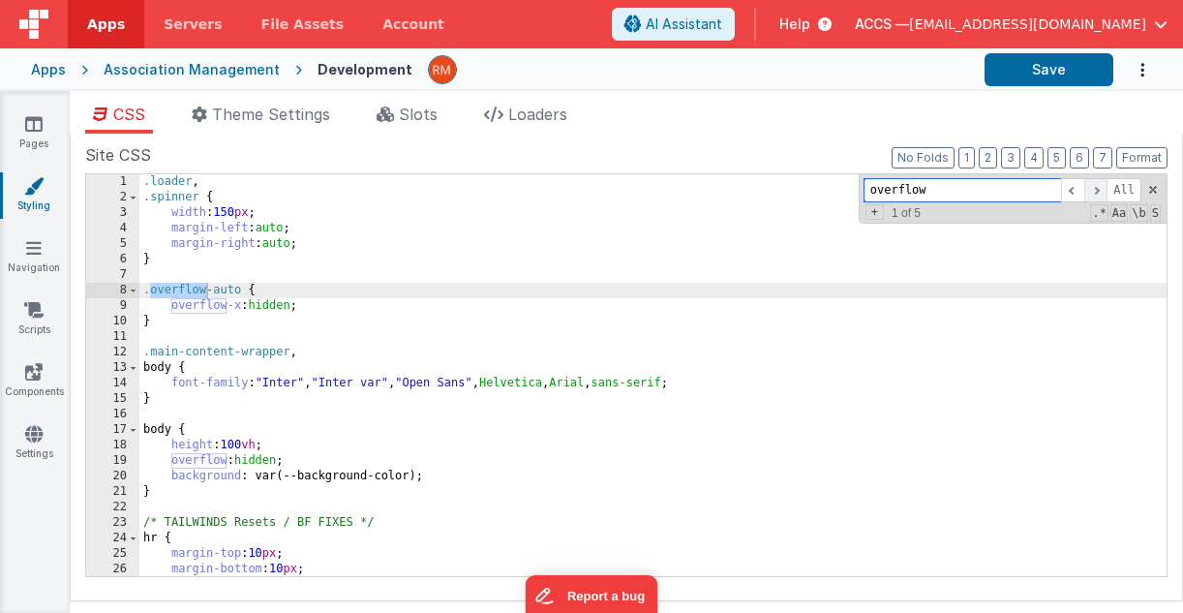
click at [883, 191] on span at bounding box center [1095, 190] width 23 height 24
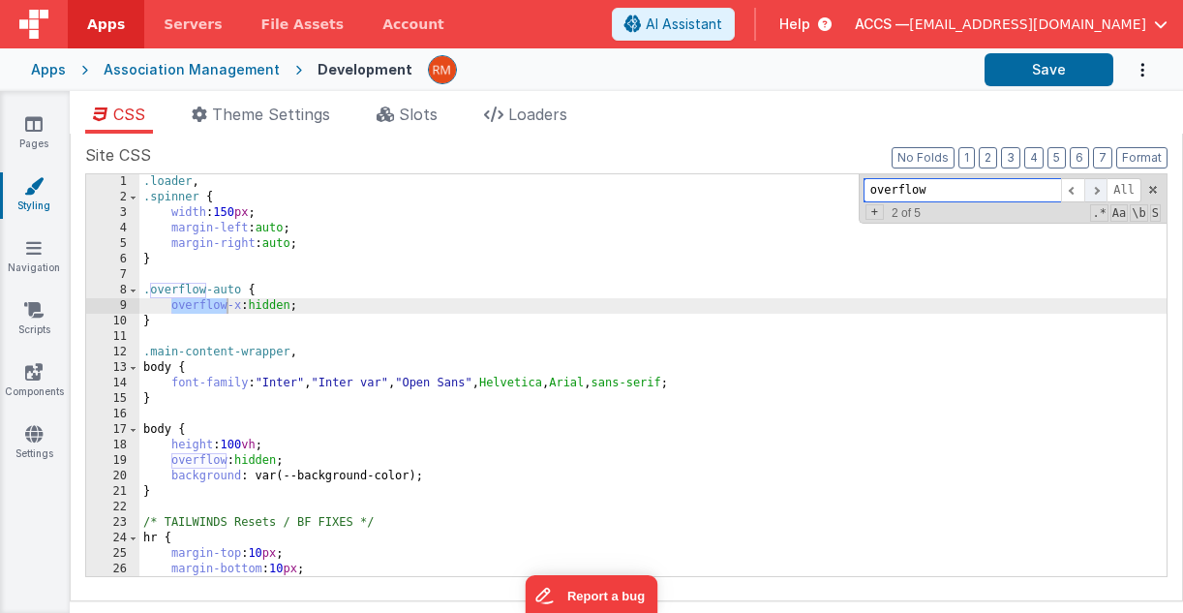
click at [883, 197] on span at bounding box center [1095, 190] width 23 height 24
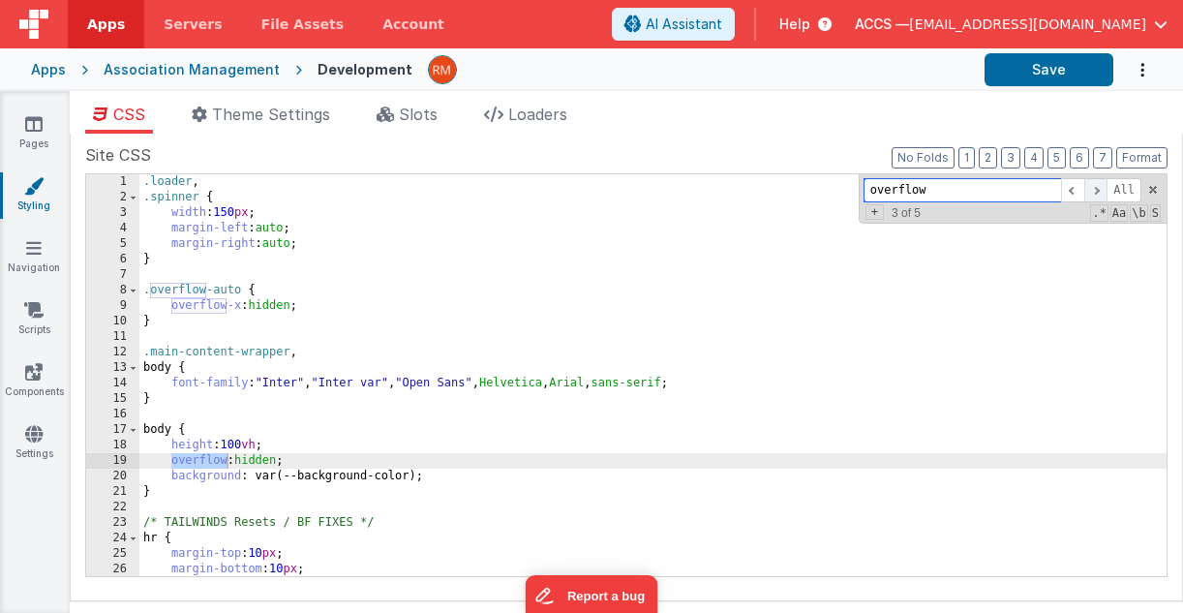
click at [883, 190] on span at bounding box center [1095, 190] width 23 height 24
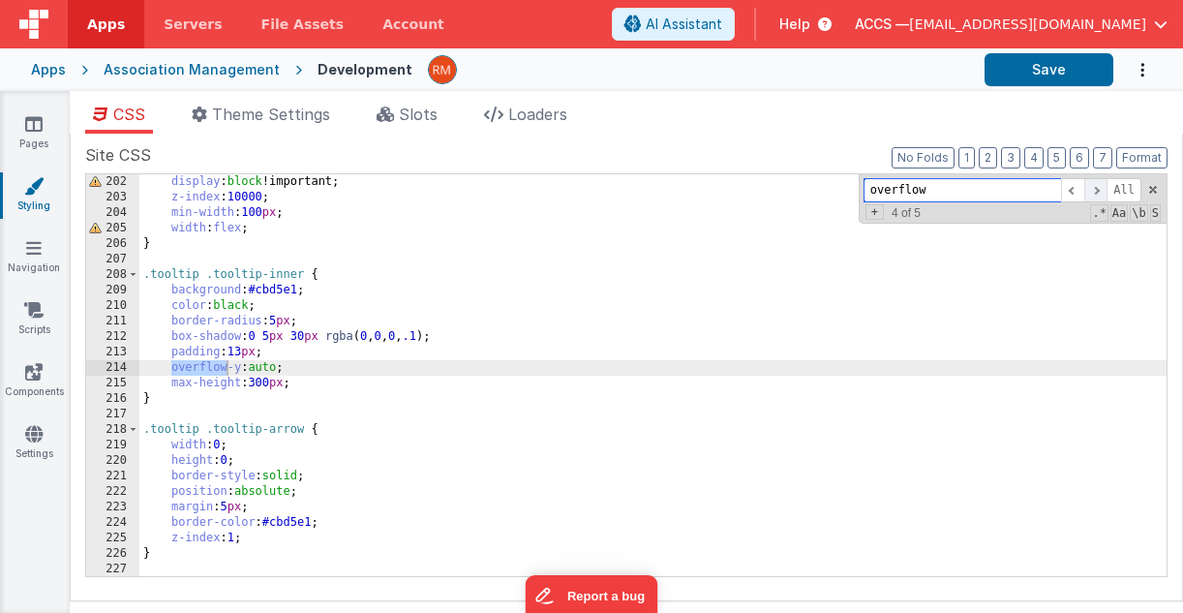
scroll to position [3112, 0]
click at [883, 194] on span at bounding box center [1095, 190] width 23 height 24
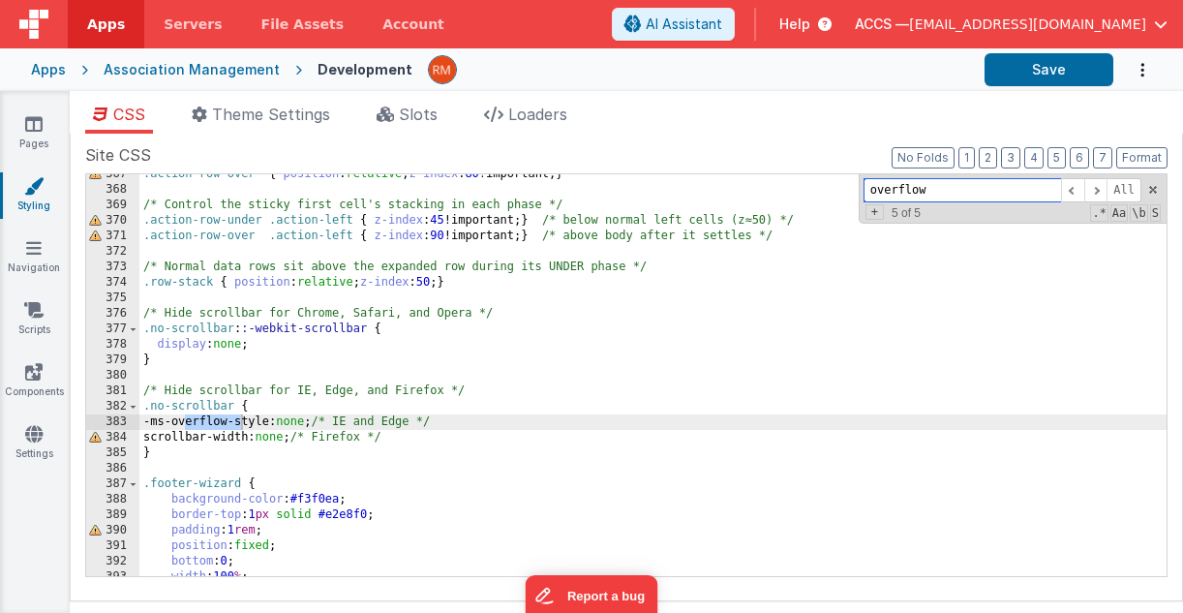
scroll to position [5653, 0]
